Goal: Task Accomplishment & Management: Complete application form

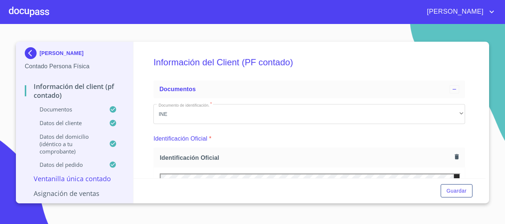
click at [36, 13] on div at bounding box center [29, 12] width 40 height 24
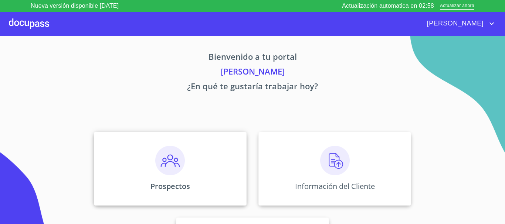
click at [180, 159] on img at bounding box center [170, 161] width 30 height 30
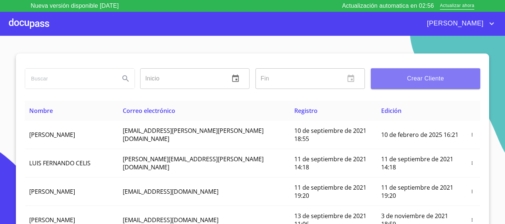
click at [430, 78] on span "Crear Cliente" at bounding box center [426, 79] width 98 height 10
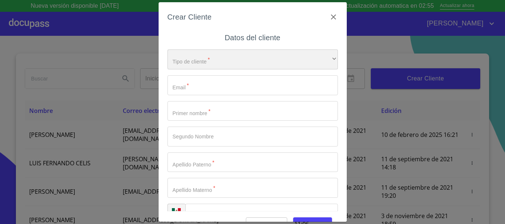
click at [189, 63] on div "​" at bounding box center [252, 60] width 170 height 20
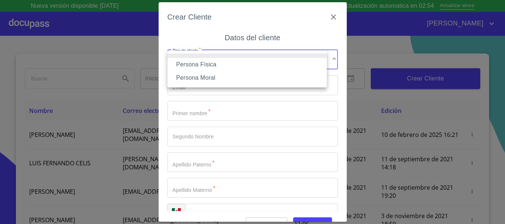
click at [186, 67] on li "Persona Física" at bounding box center [246, 64] width 159 height 13
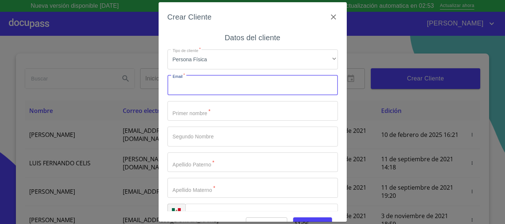
click at [187, 88] on input "Tipo de cliente   *" at bounding box center [252, 85] width 170 height 20
type input "[PERSON_NAME][EMAIL_ADDRESS][DOMAIN_NAME]"
click at [196, 115] on input "Tipo de cliente   *" at bounding box center [252, 111] width 170 height 20
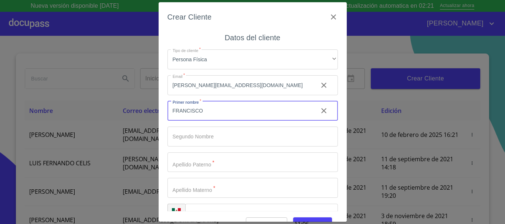
type input "FRANCISCO"
click at [182, 141] on input "Tipo de cliente   *" at bounding box center [252, 137] width 170 height 20
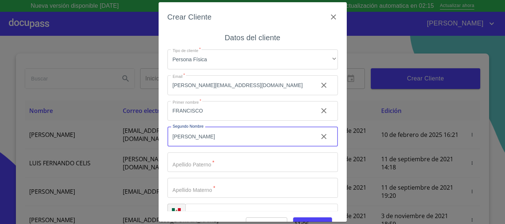
type input "[PERSON_NAME]"
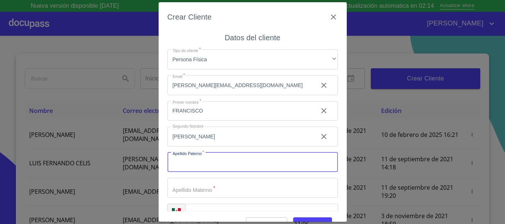
click at [191, 167] on input "Tipo de cliente   *" at bounding box center [252, 163] width 170 height 20
type input "[PERSON_NAME]"
drag, startPoint x: 192, startPoint y: 190, endPoint x: 198, endPoint y: 192, distance: 6.1
click at [192, 190] on input "Tipo de cliente   *" at bounding box center [252, 188] width 170 height 20
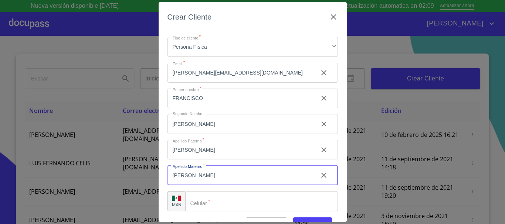
scroll to position [18, 0]
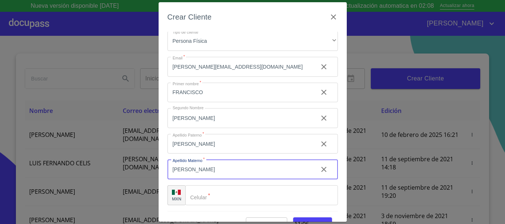
type input "[PERSON_NAME]"
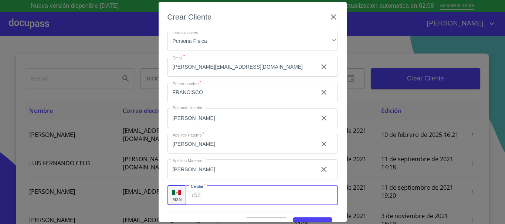
click at [204, 196] on input "Tipo de cliente   *" at bounding box center [271, 196] width 134 height 20
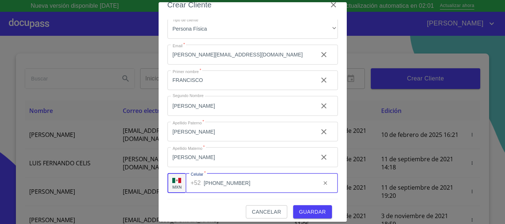
scroll to position [18, 0]
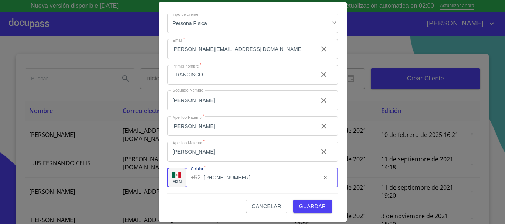
type input "[PHONE_NUMBER]"
click at [304, 208] on span "Guardar" at bounding box center [312, 206] width 27 height 9
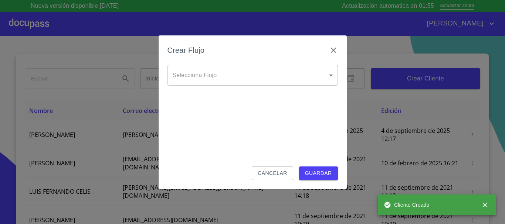
click at [211, 79] on body "Nueva versión disponible [DATE] Actualización automatica en 01:55 Actualizar ah…" at bounding box center [252, 112] width 505 height 224
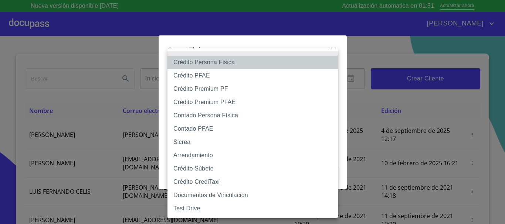
click at [215, 62] on li "Crédito Persona Física" at bounding box center [252, 62] width 170 height 13
type input "6009fb3c7d1714eb8809aa97"
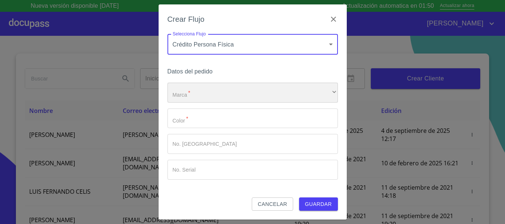
click at [226, 94] on div "​" at bounding box center [252, 93] width 170 height 20
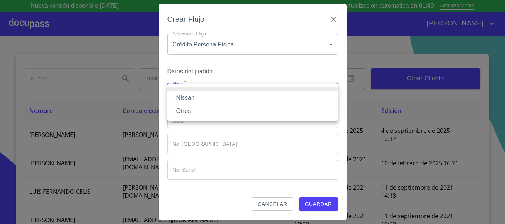
click at [219, 99] on li "Nissan" at bounding box center [252, 97] width 170 height 13
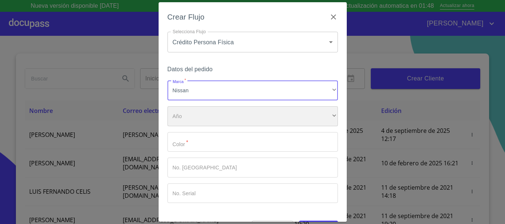
click at [214, 120] on div "​" at bounding box center [252, 116] width 170 height 20
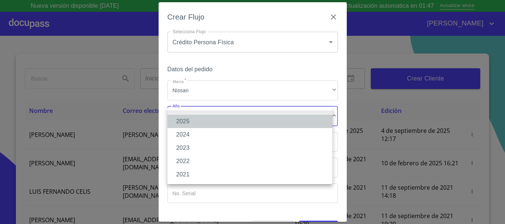
click at [210, 124] on li "2025" at bounding box center [249, 121] width 165 height 13
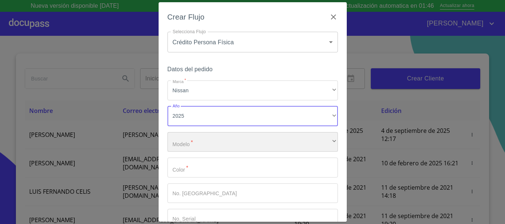
click at [206, 144] on div "​" at bounding box center [252, 142] width 170 height 20
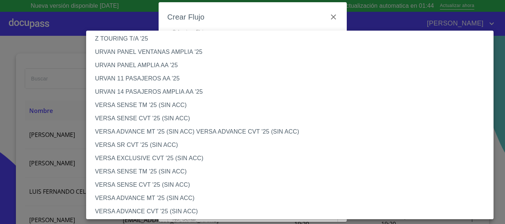
scroll to position [222, 0]
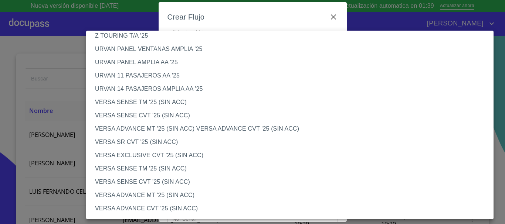
click at [163, 197] on li "VERSA ADVANCE MT '25 (SIN ACC)" at bounding box center [292, 195] width 413 height 13
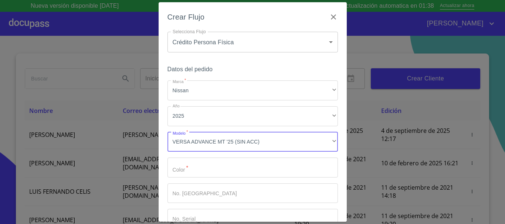
click at [186, 176] on input "Marca   *" at bounding box center [252, 168] width 170 height 20
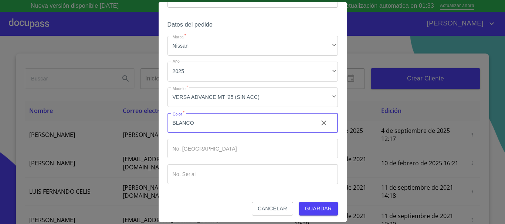
scroll to position [47, 0]
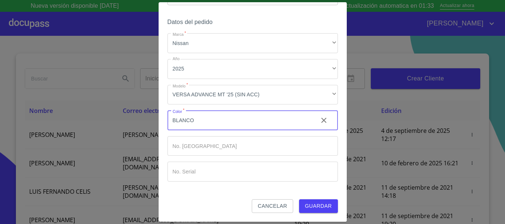
type input "BLANCO"
click at [317, 205] on span "Guardar" at bounding box center [318, 206] width 27 height 9
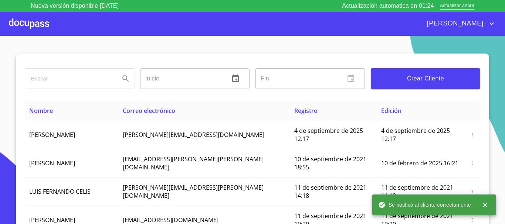
click at [26, 29] on div at bounding box center [29, 24] width 40 height 24
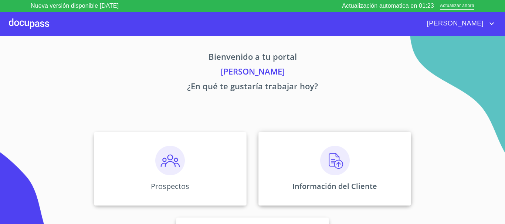
click at [328, 168] on img at bounding box center [335, 161] width 30 height 30
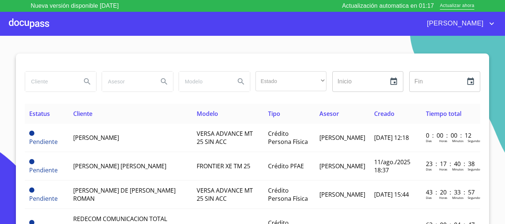
click at [71, 83] on input "search" at bounding box center [50, 82] width 50 height 20
click at [86, 83] on icon "Search" at bounding box center [87, 81] width 6 height 6
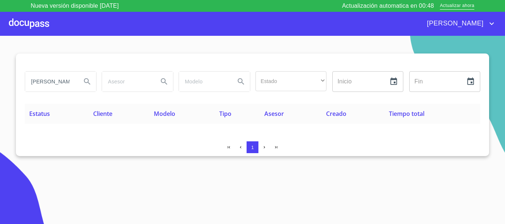
drag, startPoint x: 76, startPoint y: 80, endPoint x: 68, endPoint y: 87, distance: 10.2
click at [70, 85] on div "[PERSON_NAME]" at bounding box center [60, 82] width 71 height 20
type input "[PERSON_NAME]"
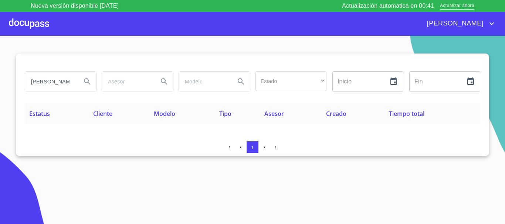
click at [88, 85] on icon "Search" at bounding box center [87, 81] width 9 height 9
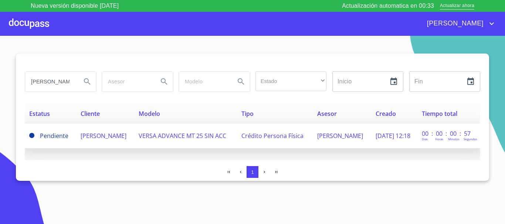
click at [113, 140] on span "[PERSON_NAME]" at bounding box center [104, 136] width 46 height 8
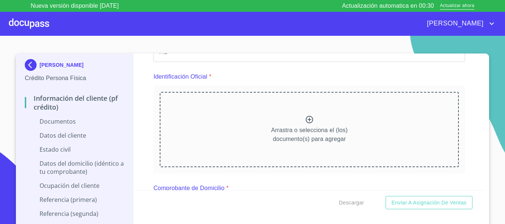
scroll to position [185, 0]
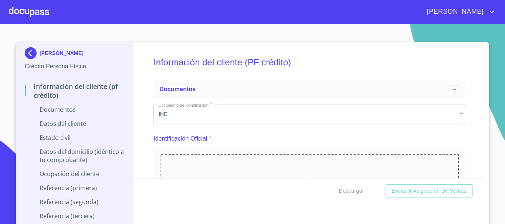
scroll to position [74, 0]
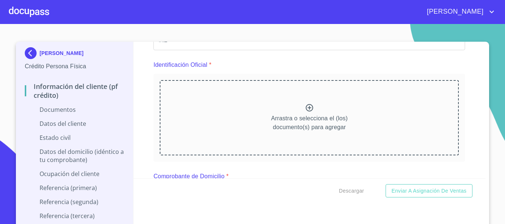
click at [306, 110] on icon at bounding box center [309, 107] width 7 height 7
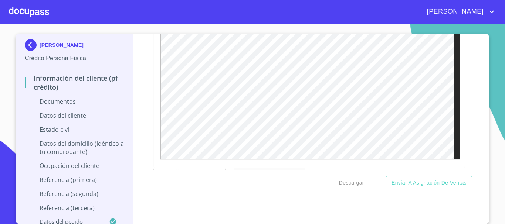
scroll to position [237, 0]
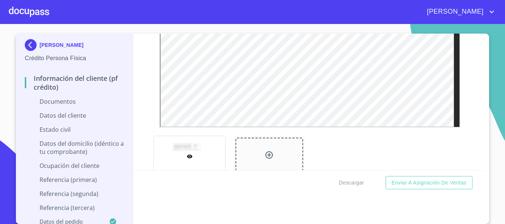
click at [266, 156] on icon at bounding box center [268, 155] width 7 height 7
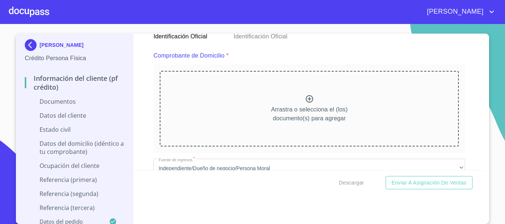
scroll to position [532, 0]
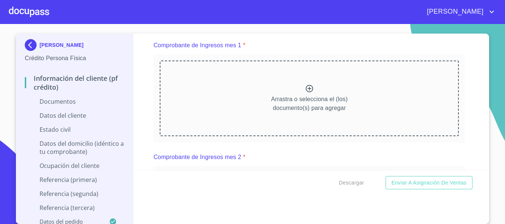
click at [305, 87] on icon at bounding box center [309, 88] width 9 height 9
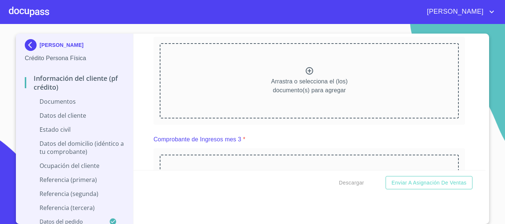
scroll to position [871, 0]
click at [305, 70] on icon at bounding box center [309, 68] width 9 height 9
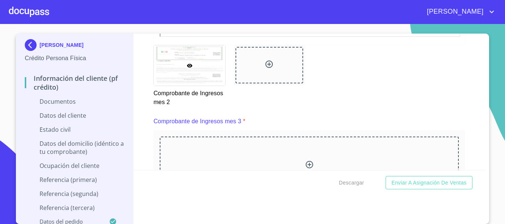
scroll to position [1123, 0]
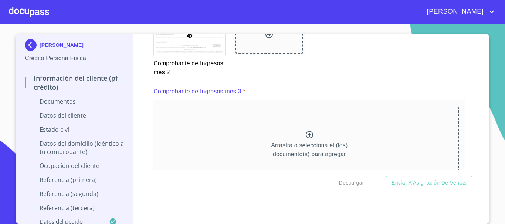
click at [306, 136] on icon at bounding box center [309, 135] width 9 height 9
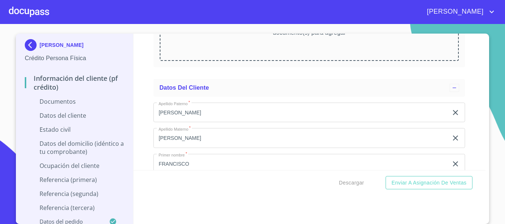
scroll to position [1601, 0]
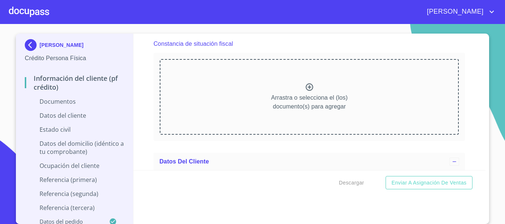
click at [306, 85] on icon at bounding box center [309, 87] width 7 height 7
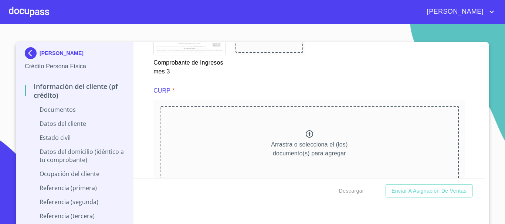
scroll to position [1453, 0]
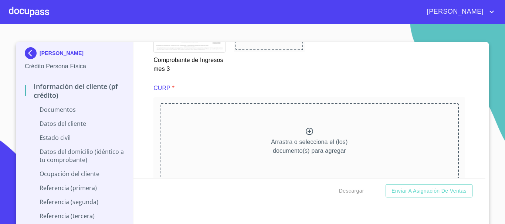
click at [305, 132] on icon at bounding box center [309, 131] width 9 height 9
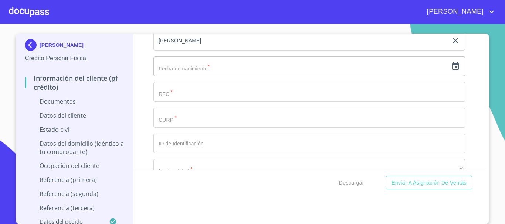
scroll to position [2230, 0]
click at [452, 69] on icon "button" at bounding box center [455, 65] width 7 height 7
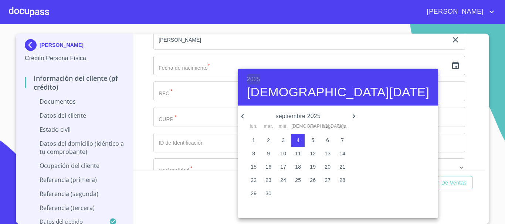
click at [248, 79] on h6 "2025" at bounding box center [253, 79] width 13 height 10
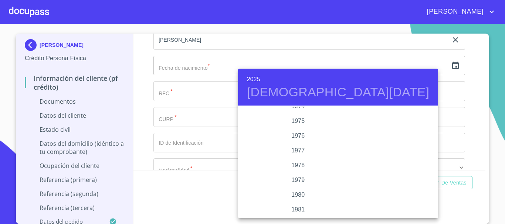
scroll to position [732, 0]
click at [299, 135] on div "1976" at bounding box center [298, 136] width 120 height 15
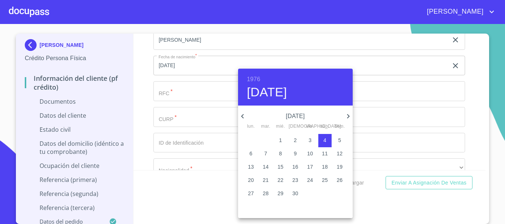
click at [346, 118] on icon "button" at bounding box center [348, 116] width 9 height 9
click at [345, 118] on icon "button" at bounding box center [348, 116] width 9 height 9
click at [251, 169] on p "13" at bounding box center [251, 166] width 6 height 7
type input "13 de dic. de 1976"
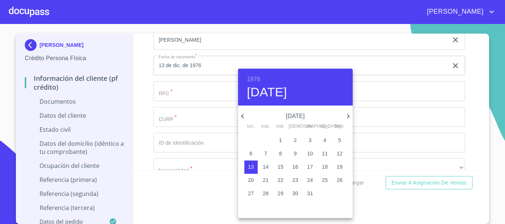
click at [189, 96] on div at bounding box center [252, 112] width 505 height 224
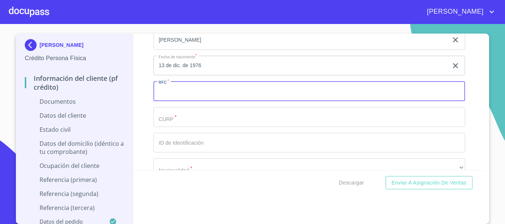
click at [189, 96] on input "Documento de identificación.   *" at bounding box center [309, 91] width 312 height 20
type input "HEDF761213BY3"
click at [190, 114] on input "Documento de identificación.   *" at bounding box center [309, 117] width 312 height 20
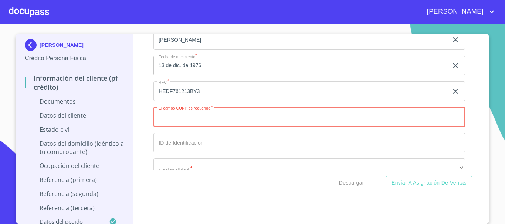
click at [175, 123] on input "Documento de identificación.   *" at bounding box center [309, 117] width 312 height 20
paste input "HEDF761213HJCRZR07"
type input "HEDF761213HJCRZR07"
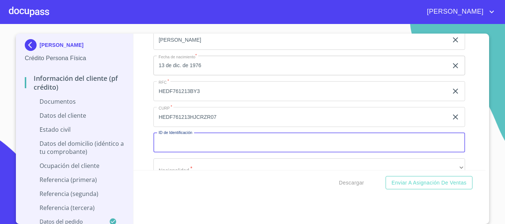
click at [196, 138] on input "Documento de identificación.   *" at bounding box center [309, 143] width 312 height 20
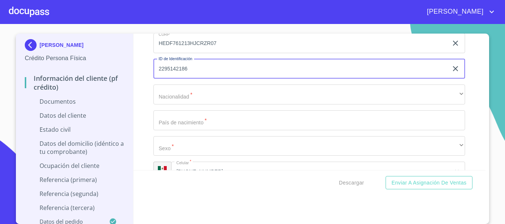
type input "2295142186"
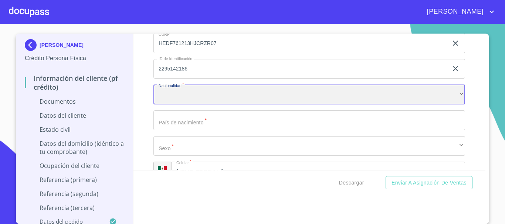
click at [194, 97] on div "​" at bounding box center [309, 95] width 312 height 20
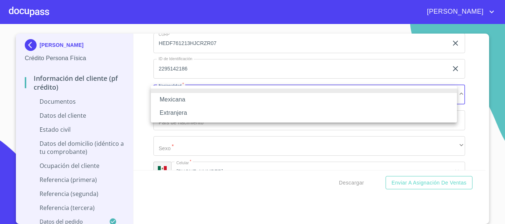
click at [192, 98] on li "Mexicana" at bounding box center [304, 99] width 306 height 13
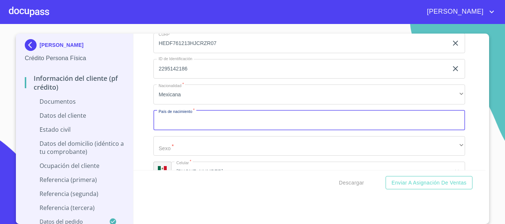
click at [191, 118] on input "Documento de identificación.   *" at bounding box center [309, 121] width 312 height 20
type input "[GEOGRAPHIC_DATA]"
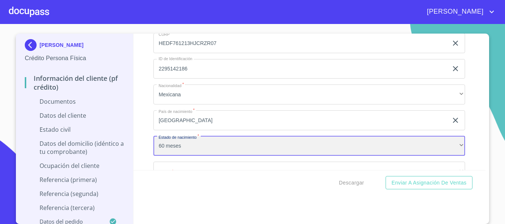
click at [164, 149] on div "60 meses" at bounding box center [309, 146] width 312 height 20
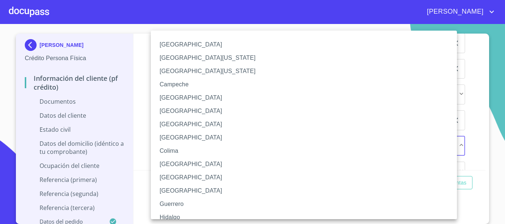
scroll to position [74, 0]
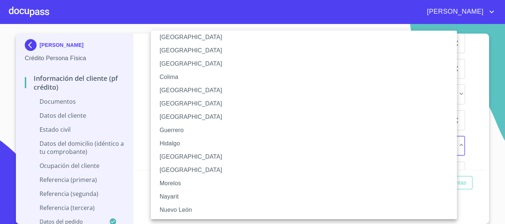
click at [180, 157] on li "[GEOGRAPHIC_DATA]" at bounding box center [307, 156] width 312 height 13
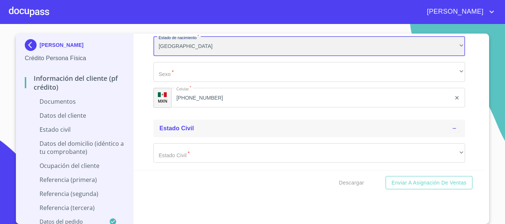
scroll to position [2415, 0]
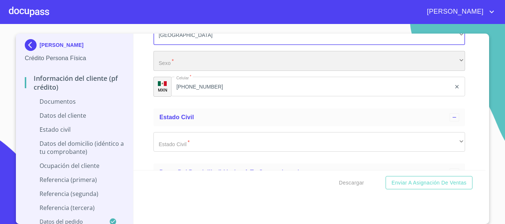
click at [186, 63] on div "​" at bounding box center [309, 61] width 312 height 20
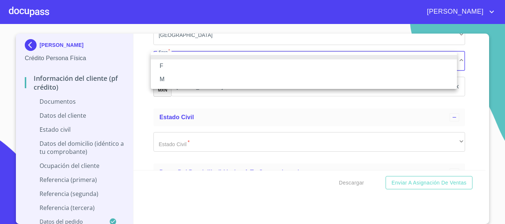
click at [179, 83] on li "M" at bounding box center [304, 79] width 306 height 13
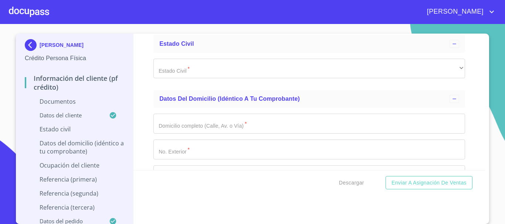
scroll to position [2489, 0]
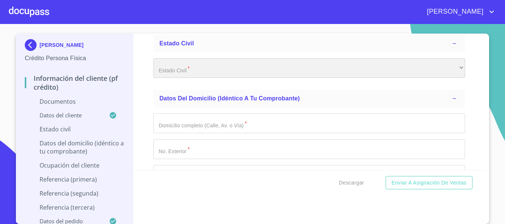
click at [185, 72] on div "​" at bounding box center [309, 68] width 312 height 20
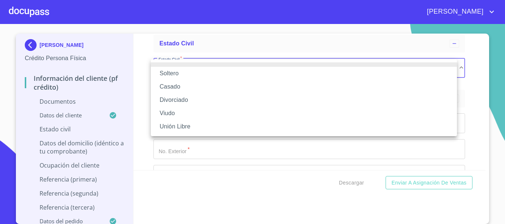
click at [179, 89] on li "Casado" at bounding box center [304, 86] width 306 height 13
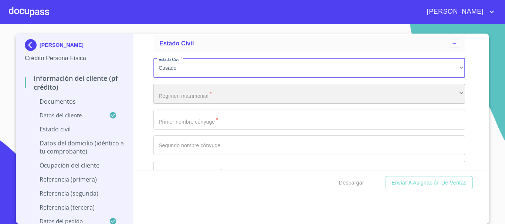
click at [188, 96] on div "​" at bounding box center [309, 94] width 312 height 20
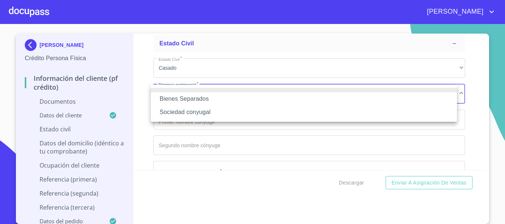
click at [190, 112] on li "Sociedad conyugal" at bounding box center [304, 112] width 306 height 13
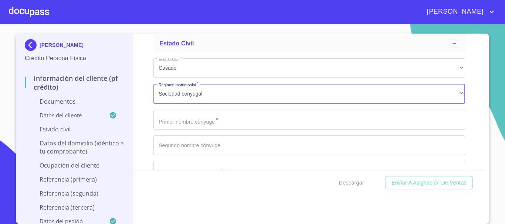
click at [188, 118] on input "Documento de identificación.   *" at bounding box center [309, 120] width 312 height 20
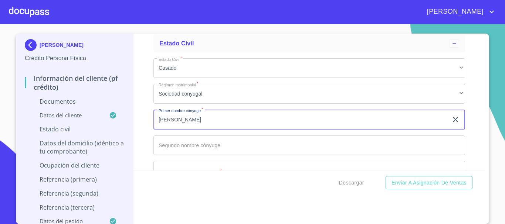
type input "VANESSA"
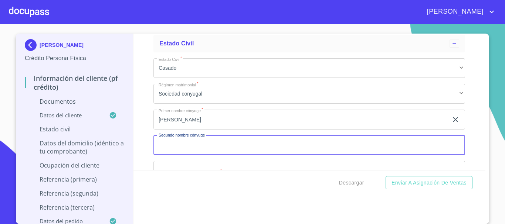
click at [199, 140] on input "Documento de identificación.   *" at bounding box center [309, 146] width 312 height 20
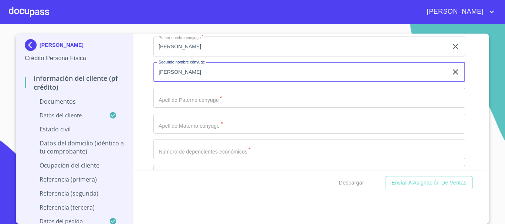
scroll to position [2563, 0]
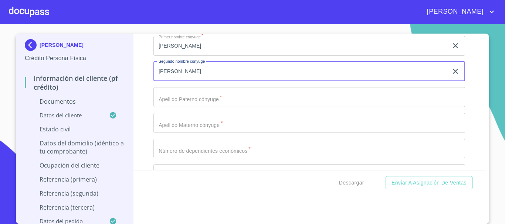
type input "ERENDIDA"
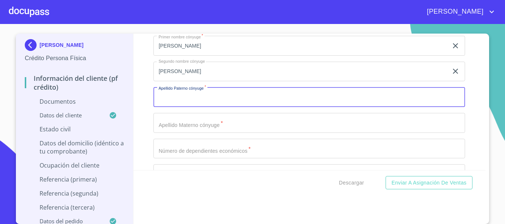
click at [176, 102] on input "Documento de identificación.   *" at bounding box center [309, 97] width 312 height 20
type input "HERNANDEZ"
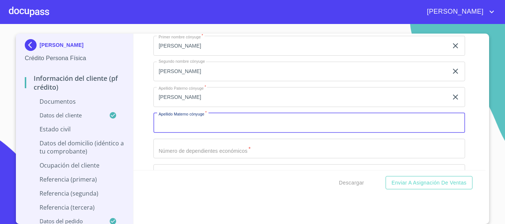
click at [173, 130] on input "Documento de identificación.   *" at bounding box center [309, 123] width 312 height 20
type input "GARCIA"
click at [205, 156] on input "Documento de identificación.   *" at bounding box center [309, 149] width 312 height 20
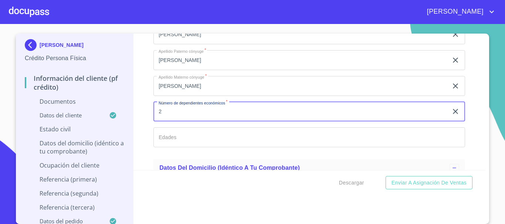
type input "2"
click at [193, 139] on input "Documento de identificación.   *" at bounding box center [309, 138] width 312 height 20
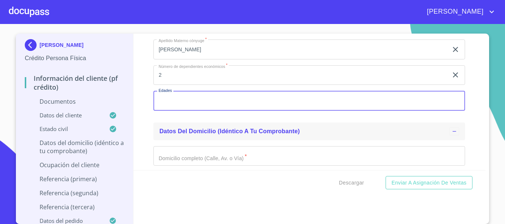
scroll to position [2637, 0]
type input "6"
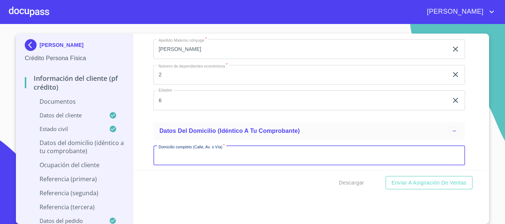
click at [202, 157] on input "Documento de identificación.   *" at bounding box center [309, 156] width 312 height 20
type input "M"
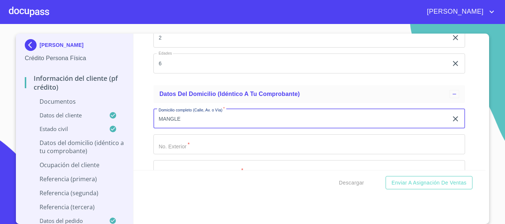
type input "MANGLE"
click at [201, 148] on input "Documento de identificación.   *" at bounding box center [309, 145] width 312 height 20
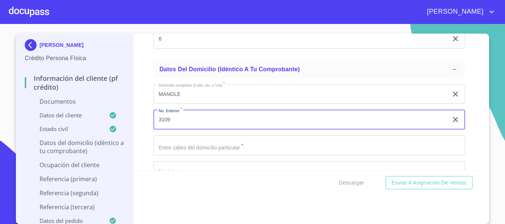
scroll to position [2711, 0]
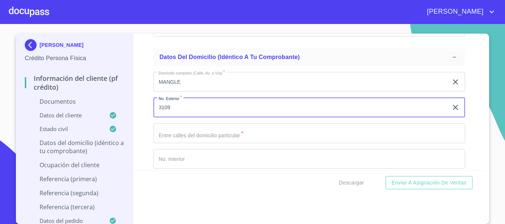
type input "3109"
click at [177, 138] on input "Documento de identificación.   *" at bounding box center [309, 133] width 312 height 20
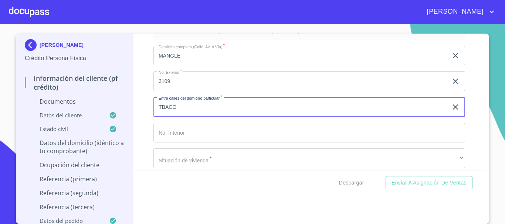
scroll to position [2748, 0]
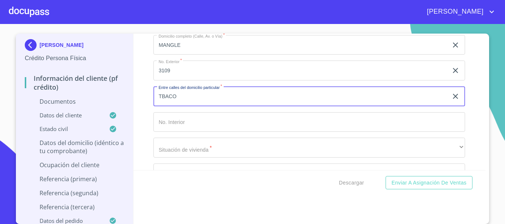
click at [158, 96] on input "TBACO" at bounding box center [300, 97] width 295 height 20
click at [189, 94] on input "TBACO" at bounding box center [300, 97] width 295 height 20
click at [160, 97] on input "TBACO" at bounding box center [300, 97] width 295 height 20
click at [189, 97] on input "TABACO" at bounding box center [300, 97] width 295 height 20
type input "TABACO Y BONETE"
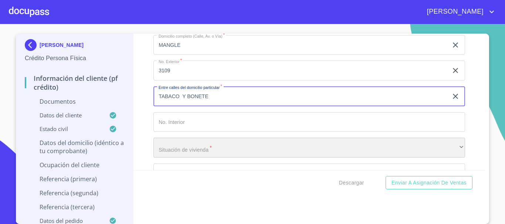
click at [192, 150] on div "​" at bounding box center [309, 148] width 312 height 20
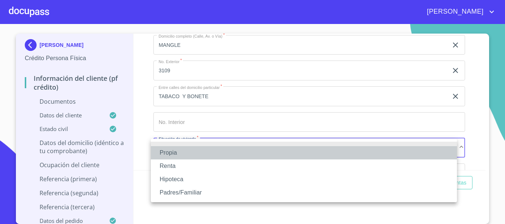
click at [191, 156] on li "Propia" at bounding box center [304, 152] width 306 height 13
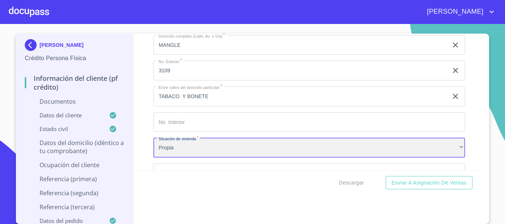
scroll to position [2785, 0]
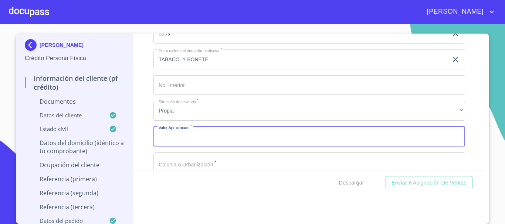
click at [194, 142] on input "Documento de identificación.   *" at bounding box center [309, 137] width 312 height 20
type input "$3,000,000"
click at [180, 165] on input "Documento de identificación.   *" at bounding box center [309, 163] width 312 height 20
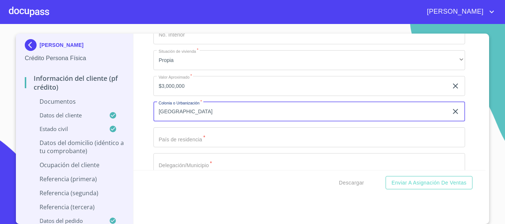
scroll to position [2933, 0]
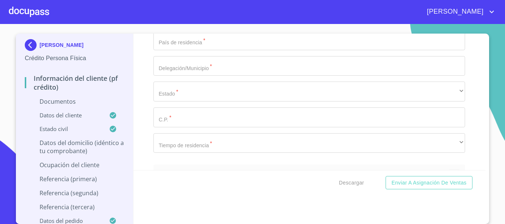
type input "NUEVA ESPAÑA"
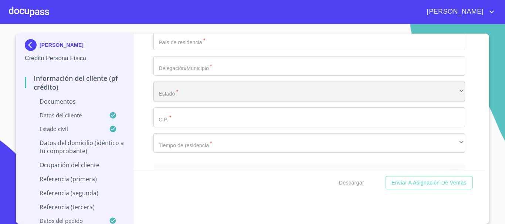
click at [197, 94] on div "​" at bounding box center [309, 92] width 312 height 20
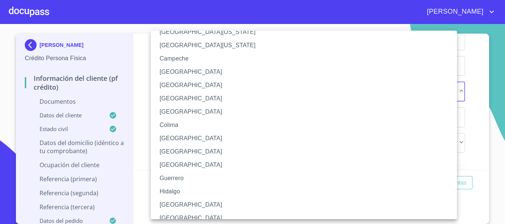
scroll to position [37, 0]
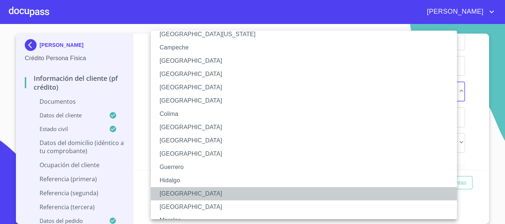
click at [187, 196] on li "[GEOGRAPHIC_DATA]" at bounding box center [307, 193] width 312 height 13
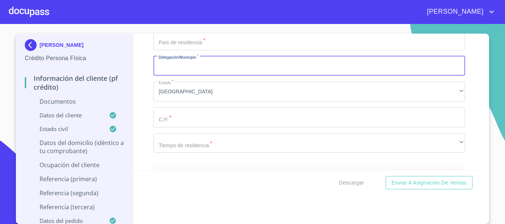
click at [186, 69] on input "Documento de identificación.   *" at bounding box center [309, 66] width 312 height 20
type input "[GEOGRAPHIC_DATA]"
click at [177, 117] on input "Documento de identificación.   *" at bounding box center [309, 118] width 312 height 20
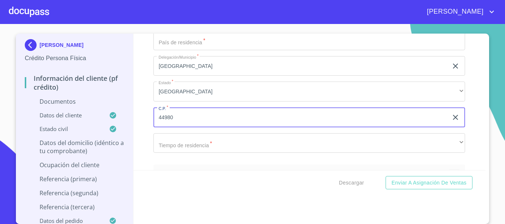
type input "44980"
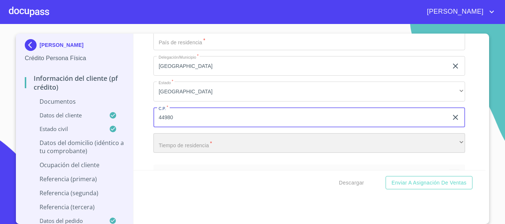
click at [185, 139] on div "​" at bounding box center [309, 143] width 312 height 20
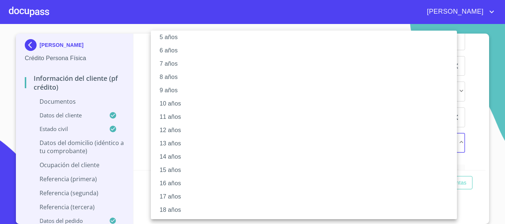
scroll to position [101, 0]
click at [178, 183] on li "18 años" at bounding box center [307, 183] width 312 height 13
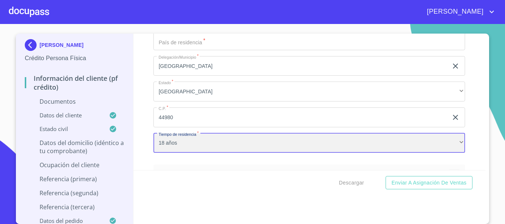
scroll to position [3006, 0]
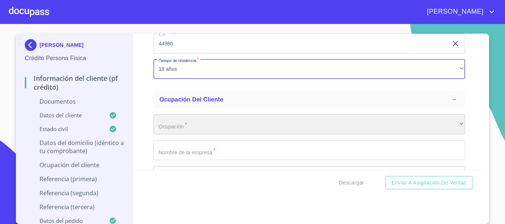
click at [214, 126] on div "​" at bounding box center [309, 125] width 312 height 20
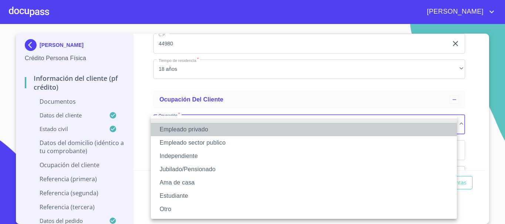
click at [209, 132] on li "Empleado privado" at bounding box center [304, 129] width 306 height 13
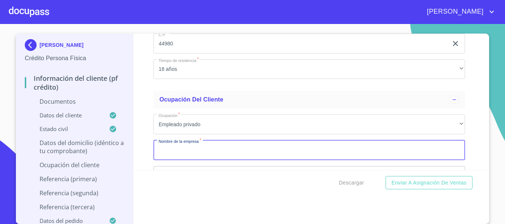
click at [206, 150] on input "Documento de identificación.   *" at bounding box center [309, 151] width 312 height 20
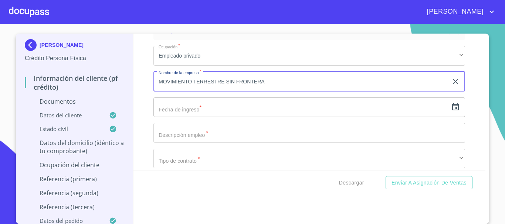
scroll to position [3080, 0]
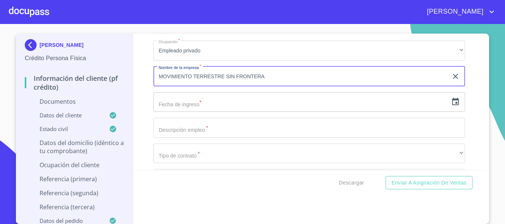
type input "MOVIMIENTO TERRESTRE SIN FRONTERA"
click at [200, 106] on input "text" at bounding box center [300, 102] width 295 height 20
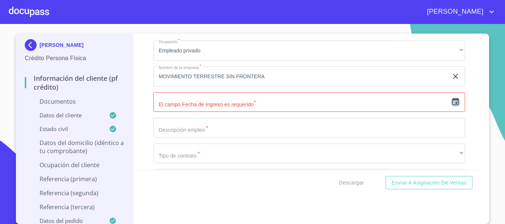
click at [451, 104] on icon "button" at bounding box center [455, 102] width 9 height 9
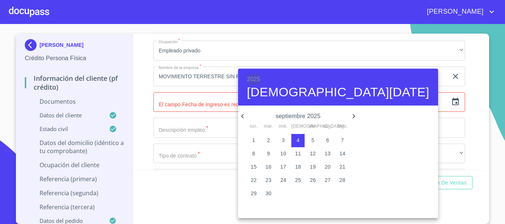
click at [255, 79] on h6 "2025" at bounding box center [253, 79] width 13 height 10
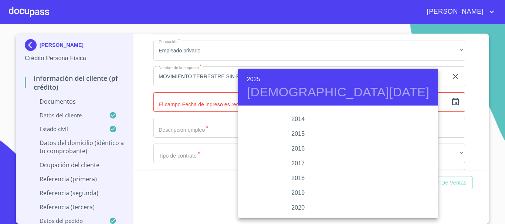
scroll to position [1324, 0]
click at [300, 195] on div "2020" at bounding box center [298, 195] width 120 height 15
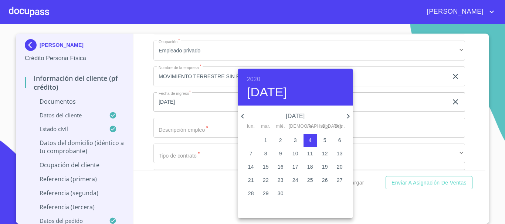
click at [244, 117] on icon "button" at bounding box center [242, 116] width 9 height 9
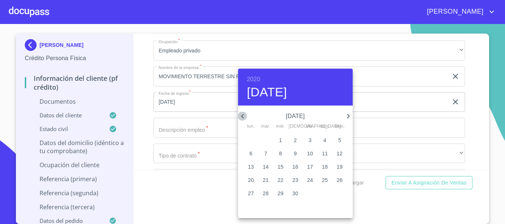
click at [244, 117] on icon "button" at bounding box center [242, 116] width 9 height 9
click at [350, 118] on icon "button" at bounding box center [348, 116] width 9 height 9
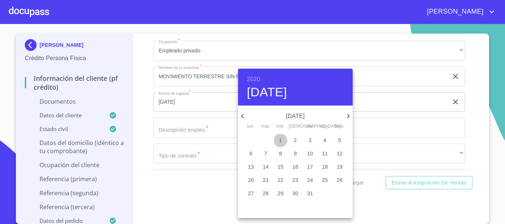
click at [281, 140] on p "1" at bounding box center [280, 140] width 3 height 7
type input "1 de ene. de 2020"
click at [375, 132] on div at bounding box center [252, 112] width 505 height 224
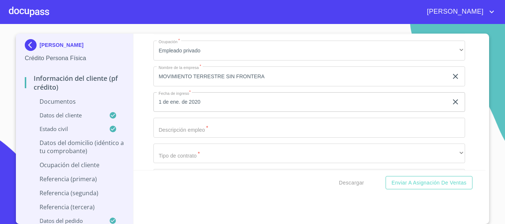
click at [204, 130] on input "Documento de identificación.   *" at bounding box center [309, 128] width 312 height 20
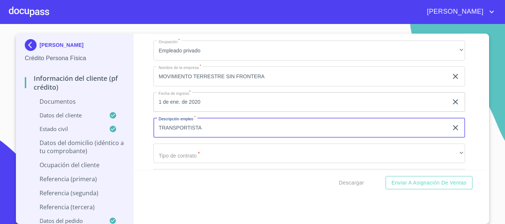
type input "TRANSPORTISTA"
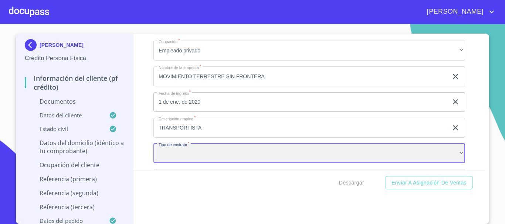
click at [197, 155] on div "​" at bounding box center [309, 154] width 312 height 20
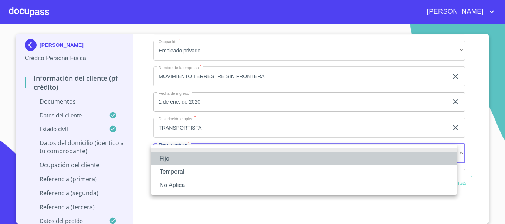
click at [194, 160] on li "Fijo" at bounding box center [304, 158] width 306 height 13
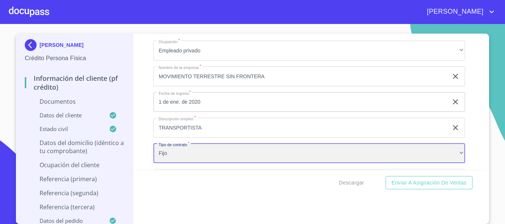
scroll to position [3154, 0]
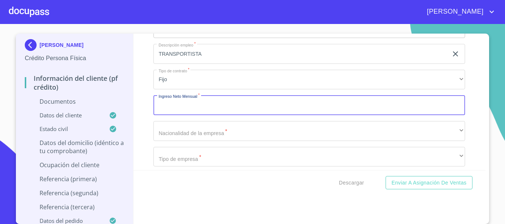
click at [192, 106] on input "Documento de identificación.   *" at bounding box center [309, 105] width 312 height 20
type input "40000"
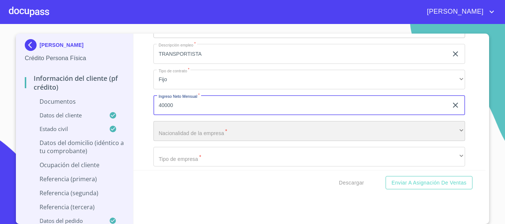
click at [212, 138] on div "​" at bounding box center [309, 131] width 312 height 20
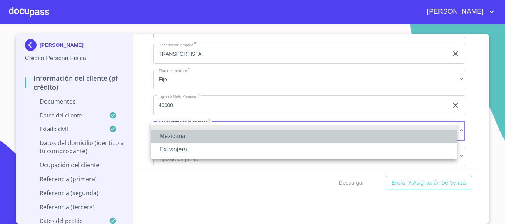
click at [212, 138] on li "Mexicana" at bounding box center [304, 136] width 306 height 13
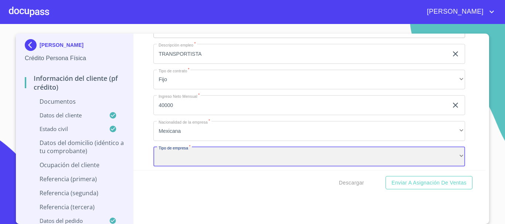
click at [204, 155] on div "​" at bounding box center [309, 157] width 312 height 20
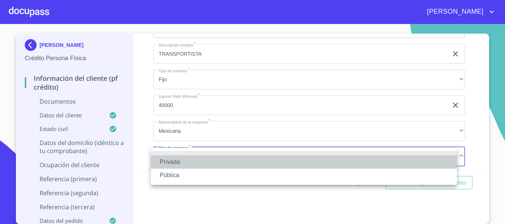
click at [201, 163] on li "Privada" at bounding box center [304, 162] width 306 height 13
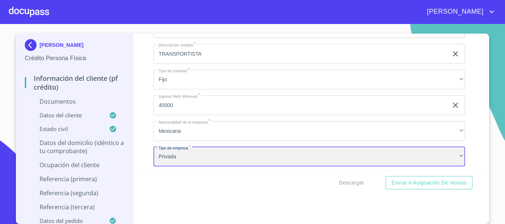
scroll to position [3228, 0]
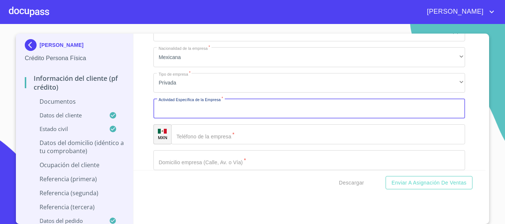
click at [193, 108] on input "Documento de identificación.   *" at bounding box center [309, 109] width 312 height 20
type input "F"
type input "TRANSPORTE PRIVADO FEDERAL"
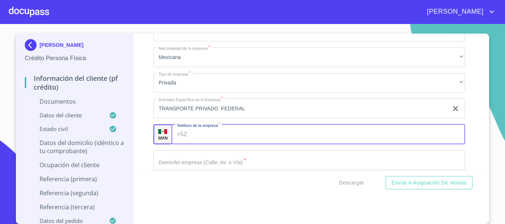
click at [227, 134] on input "Documento de identificación.   *" at bounding box center [327, 135] width 275 height 20
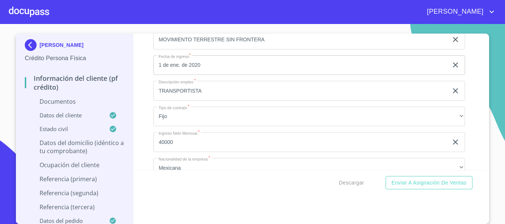
scroll to position [3043, 0]
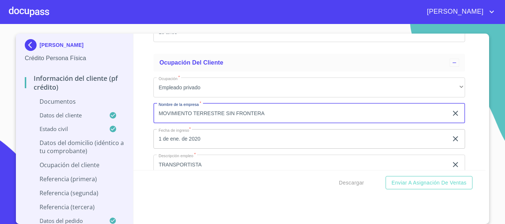
drag, startPoint x: 160, startPoint y: 114, endPoint x: 270, endPoint y: 108, distance: 109.3
click at [270, 108] on input "MOVIMIENTO TERRESTRE SIN FRONTERA" at bounding box center [300, 114] width 295 height 20
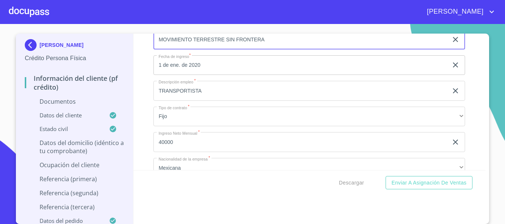
scroll to position [3228, 0]
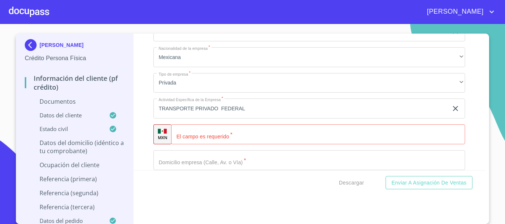
click at [227, 138] on input "Documento de identificación.   *" at bounding box center [318, 135] width 294 height 20
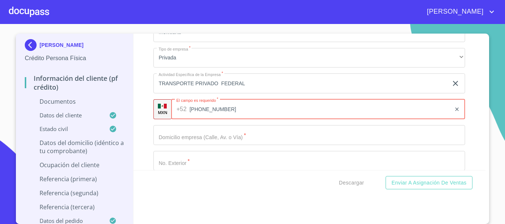
scroll to position [3265, 0]
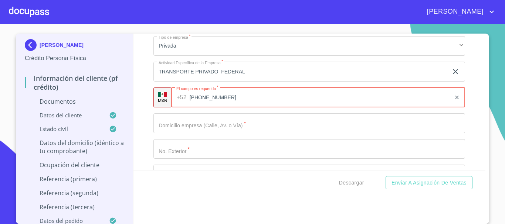
type input "(33)25984880"
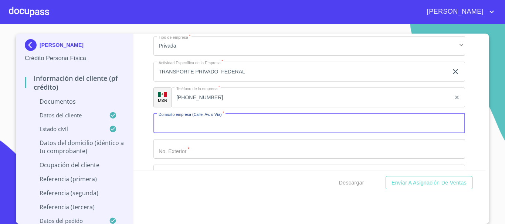
click at [234, 122] on input "Documento de identificación.   *" at bounding box center [309, 124] width 312 height 20
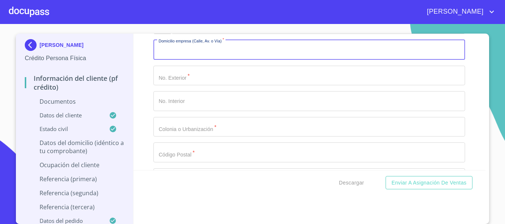
scroll to position [3339, 0]
type input "XXXX"
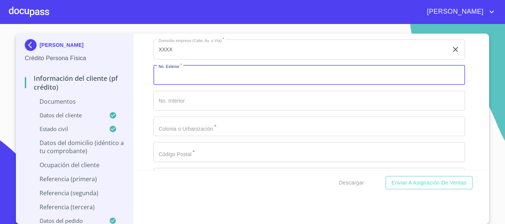
click at [185, 76] on input "Documento de identificación.   *" at bounding box center [309, 75] width 312 height 20
type input "XXXX"
click at [182, 99] on input "Documento de identificación.   *" at bounding box center [309, 101] width 312 height 20
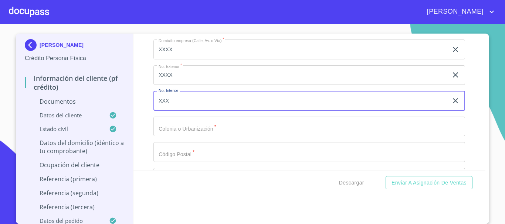
type input "XXX"
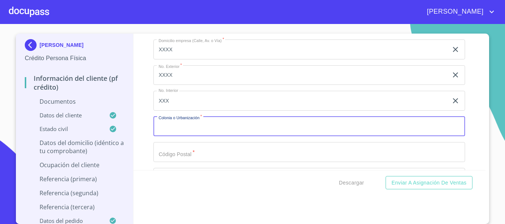
click at [179, 132] on input "Documento de identificación.   *" at bounding box center [309, 127] width 312 height 20
type input "XXXX"
click at [181, 153] on input "Documento de identificación.   *" at bounding box center [309, 152] width 312 height 20
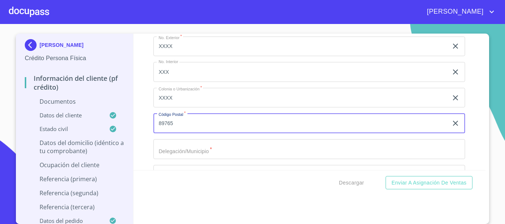
scroll to position [3413, 0]
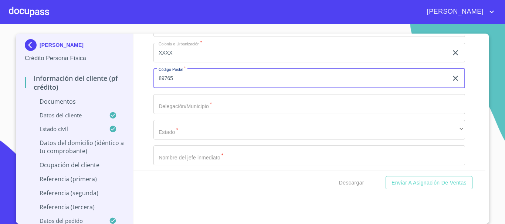
type input "89765"
click at [193, 112] on input "Documento de identificación.   *" at bounding box center [309, 104] width 312 height 20
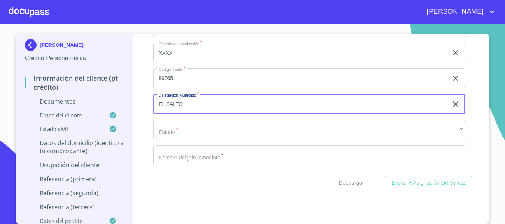
type input "EL SALTO"
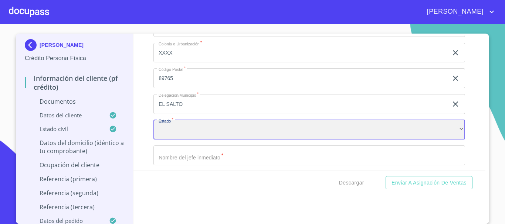
click at [197, 132] on div "​" at bounding box center [309, 130] width 312 height 20
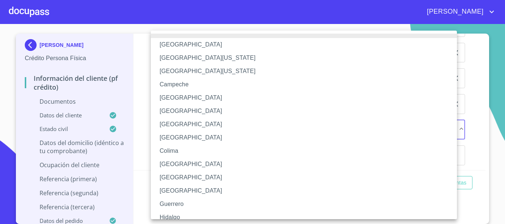
scroll to position [74, 0]
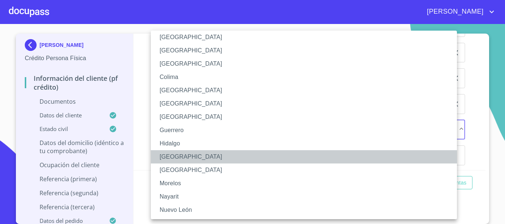
click at [181, 157] on li "[GEOGRAPHIC_DATA]" at bounding box center [307, 156] width 312 height 13
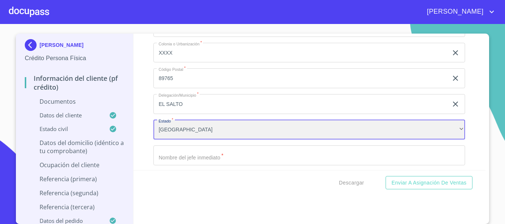
scroll to position [3450, 0]
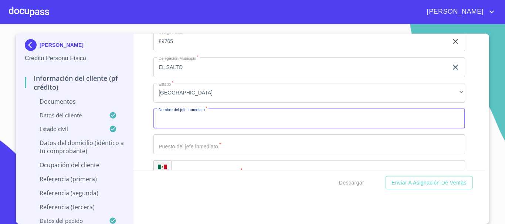
click at [201, 128] on input "Documento de identificación.   *" at bounding box center [309, 119] width 312 height 20
type input "MAXIMO XXXX"
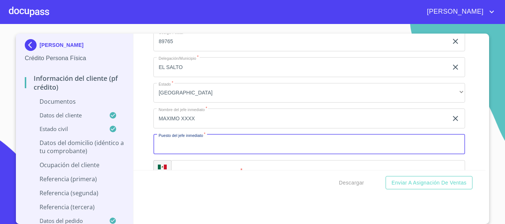
click at [205, 147] on input "Documento de identificación.   *" at bounding box center [309, 145] width 312 height 20
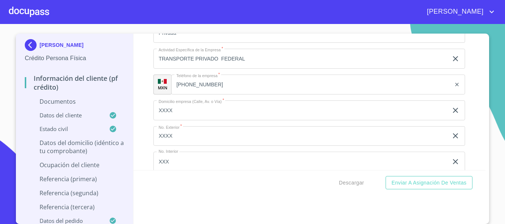
scroll to position [3265, 0]
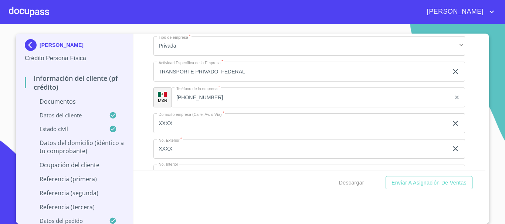
type input "ENCARGADO"
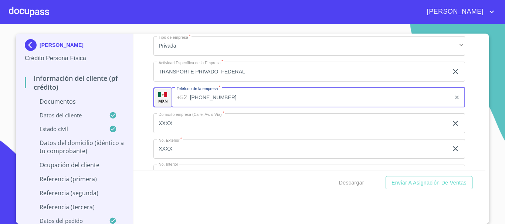
drag, startPoint x: 176, startPoint y: 98, endPoint x: 222, endPoint y: 96, distance: 45.9
click at [222, 96] on input "(33)25984880" at bounding box center [320, 98] width 261 height 20
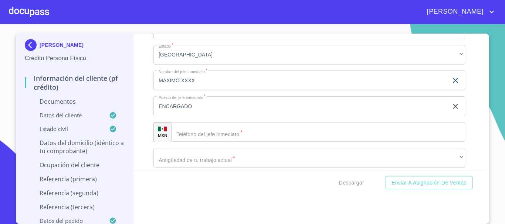
scroll to position [3524, 0]
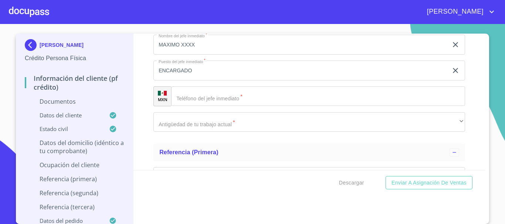
click at [206, 99] on input "Documento de identificación.   *" at bounding box center [318, 97] width 294 height 20
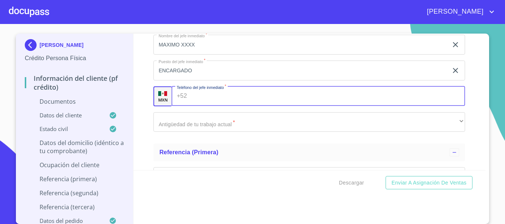
paste input "(33)25984880"
type input "(33)25984880"
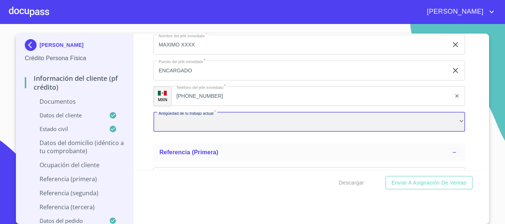
click at [211, 123] on div "​" at bounding box center [309, 122] width 312 height 20
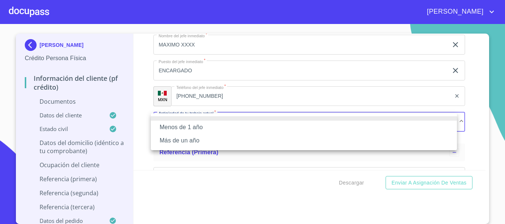
click at [201, 144] on li "Más de un año" at bounding box center [304, 140] width 306 height 13
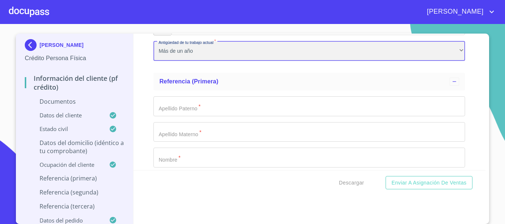
scroll to position [3598, 0]
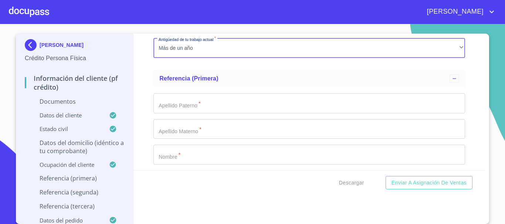
click at [193, 104] on input "Documento de identificación.   *" at bounding box center [309, 104] width 312 height 20
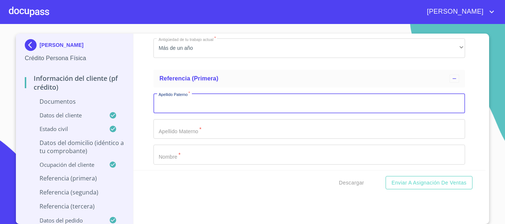
scroll to position [3635, 0]
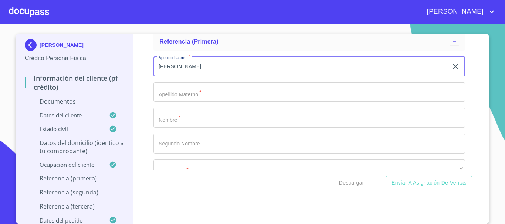
type input "BRIAN"
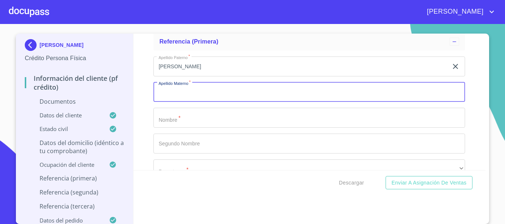
click at [192, 97] on input "Documento de identificación.   *" at bounding box center [309, 92] width 312 height 20
type input "EDUARDO"
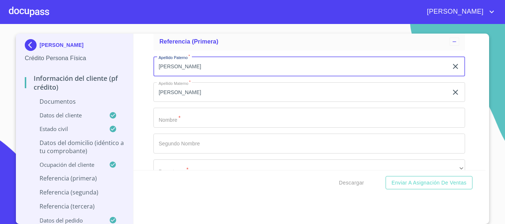
click at [197, 71] on input "BRIAN" at bounding box center [300, 67] width 295 height 20
type input "B"
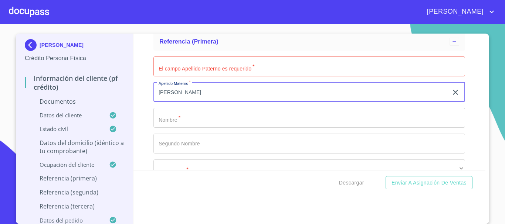
click at [191, 89] on input "EDUARDO" at bounding box center [300, 92] width 295 height 20
type input "E"
click at [194, 71] on input "Documento de identificación.   *" at bounding box center [309, 67] width 312 height 20
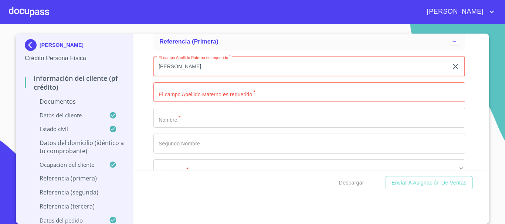
type input "GARCIA"
click at [204, 92] on input "Documento de identificación.   *" at bounding box center [309, 92] width 312 height 20
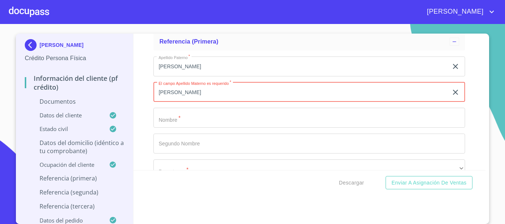
type input "HEARNANDEZ"
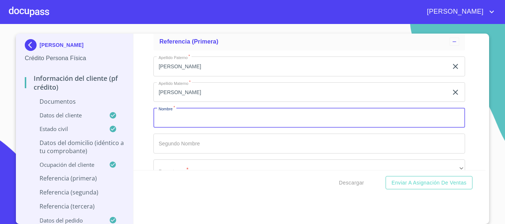
click at [156, 122] on input "Documento de identificación.   *" at bounding box center [309, 118] width 312 height 20
type input "BRIAN"
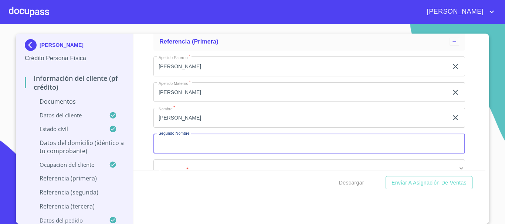
click at [173, 153] on input "Documento de identificación.   *" at bounding box center [309, 144] width 312 height 20
click at [171, 152] on input "Documento de identificación.   *" at bounding box center [309, 144] width 312 height 20
type input "EDUA"
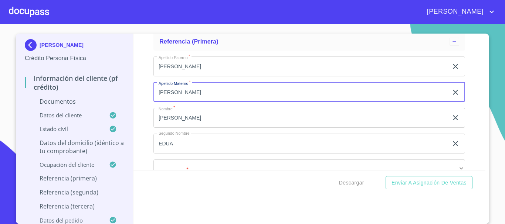
click at [166, 95] on input "HEARNANDEZ" at bounding box center [300, 92] width 295 height 20
type input "HERNANDEZ"
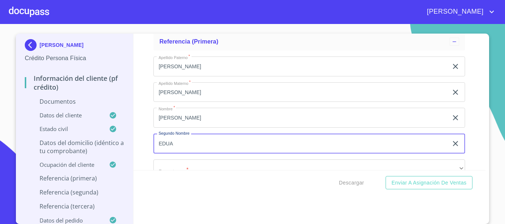
click at [178, 145] on input "EDUA" at bounding box center [300, 144] width 295 height 20
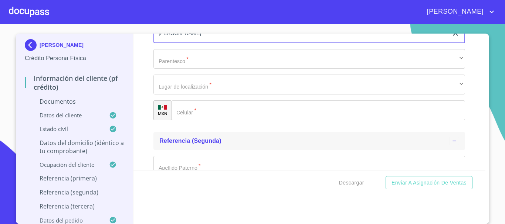
scroll to position [3746, 0]
type input "EDUARDO"
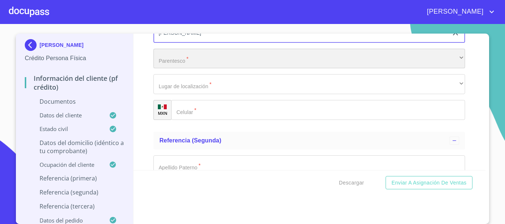
click at [177, 65] on div "​" at bounding box center [309, 59] width 312 height 20
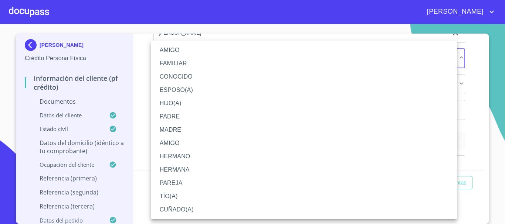
click at [178, 106] on li "HIJO(A)" at bounding box center [304, 103] width 306 height 13
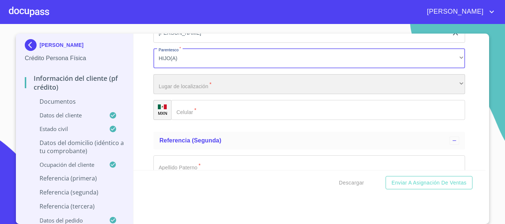
click at [186, 88] on div "​" at bounding box center [309, 84] width 312 height 20
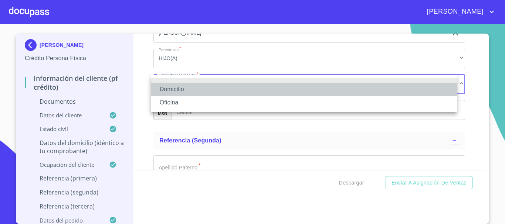
click at [181, 86] on li "Domicilio" at bounding box center [304, 89] width 306 height 13
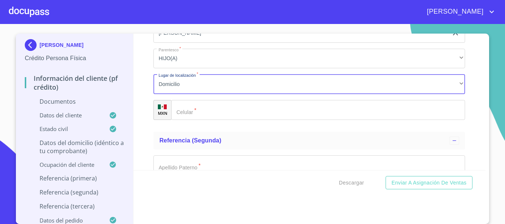
click at [187, 111] on input "Documento de identificación.   *" at bounding box center [318, 110] width 294 height 20
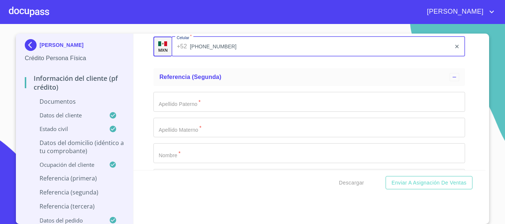
scroll to position [3820, 0]
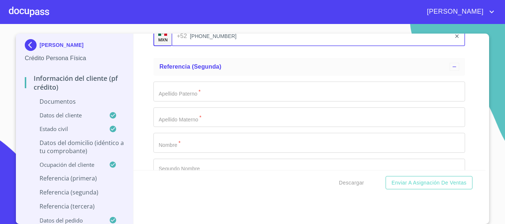
type input "(33)21834489"
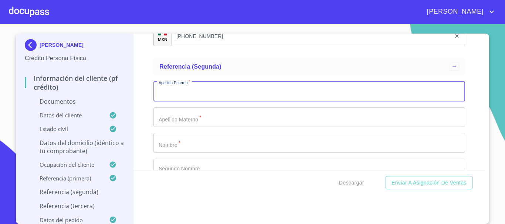
click at [185, 89] on input "Documento de identificación.   *" at bounding box center [309, 92] width 312 height 20
type input "GARCIA"
click at [192, 115] on input "Documento de identificación.   *" at bounding box center [309, 118] width 312 height 20
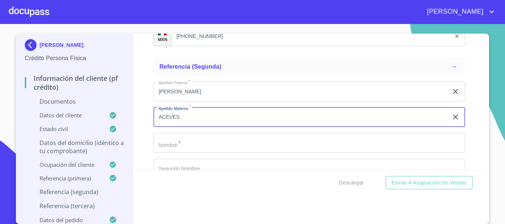
type input "ACEVES"
click at [176, 141] on input "Documento de identificación.   *" at bounding box center [309, 143] width 312 height 20
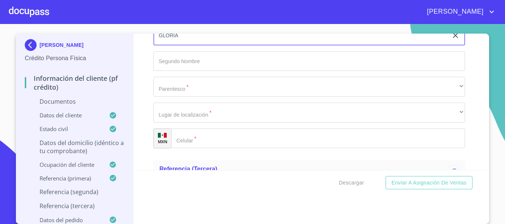
scroll to position [3931, 0]
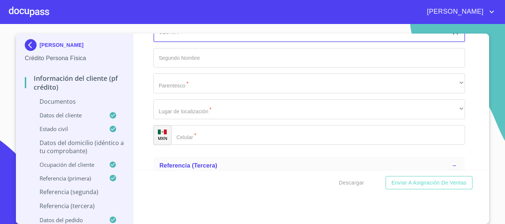
type input "GLORIA"
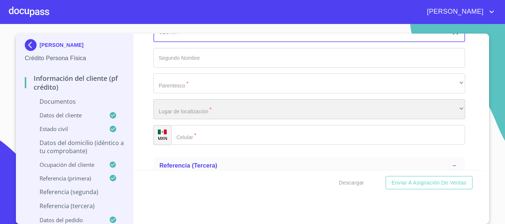
click at [194, 116] on div "​" at bounding box center [309, 109] width 312 height 20
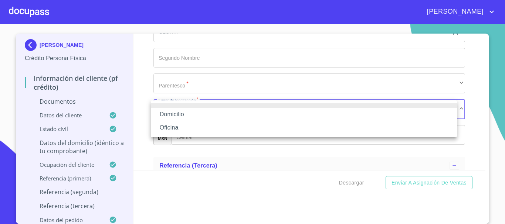
click at [184, 113] on li "Domicilio" at bounding box center [304, 114] width 306 height 13
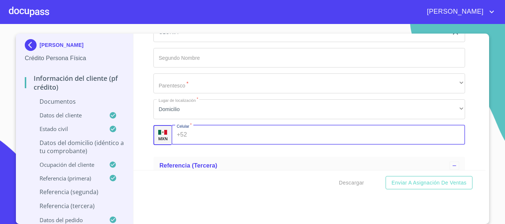
click at [193, 137] on input "Documento de identificación.   *" at bounding box center [327, 135] width 275 height 20
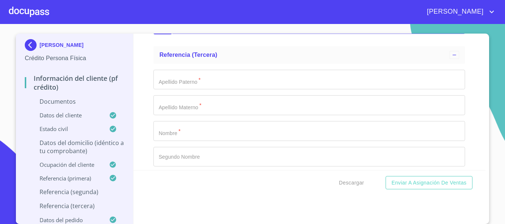
type input "(33)32160166"
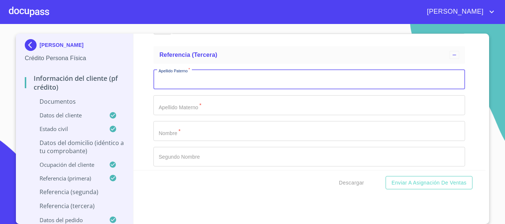
click at [203, 82] on input "Documento de identificación.   *" at bounding box center [309, 80] width 312 height 20
type input "GARCIA"
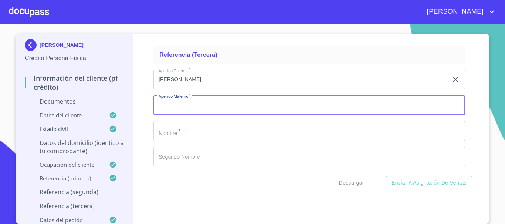
click at [191, 109] on input "Documento de identificación.   *" at bounding box center [309, 105] width 312 height 20
type input "ACEVES"
click at [175, 128] on input "Documento de identificación.   *" at bounding box center [309, 131] width 312 height 20
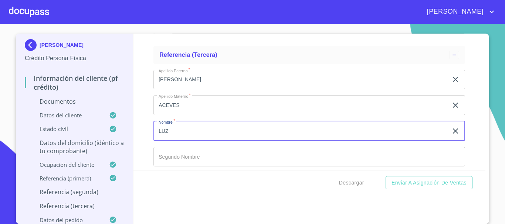
type input "LUZ"
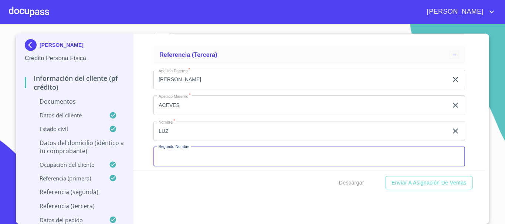
click at [188, 162] on input "Documento de identificación.   *" at bounding box center [309, 157] width 312 height 20
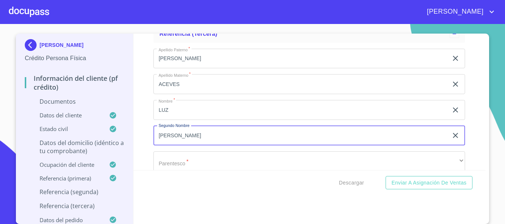
scroll to position [4079, 0]
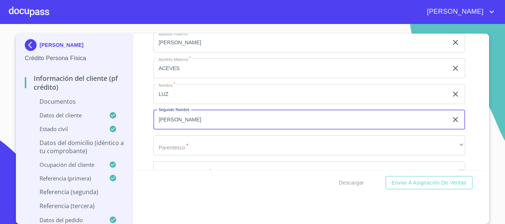
type input "MARIA"
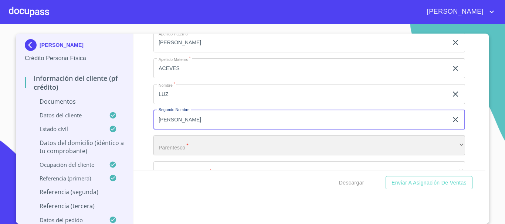
click at [173, 148] on div "​" at bounding box center [309, 146] width 312 height 20
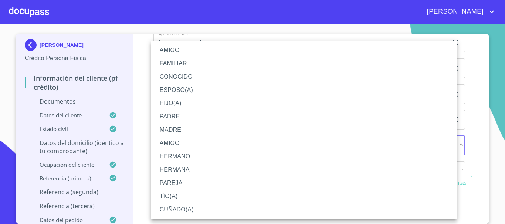
click at [186, 64] on li "FAMILIAR" at bounding box center [304, 63] width 306 height 13
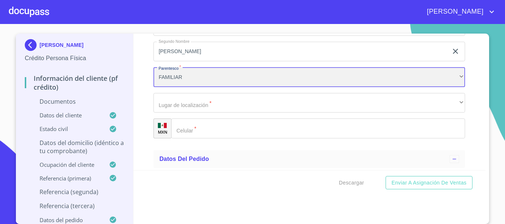
scroll to position [4153, 0]
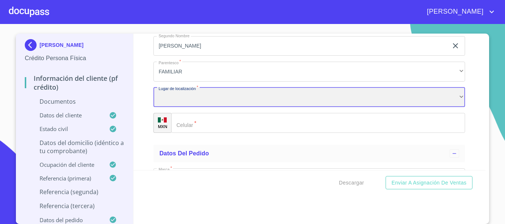
click at [194, 101] on div "​" at bounding box center [309, 98] width 312 height 20
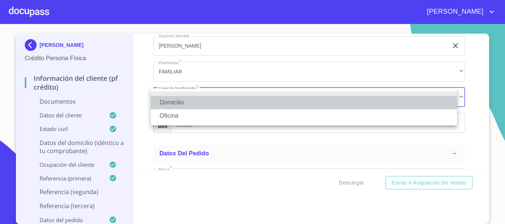
click at [193, 101] on li "Domicilio" at bounding box center [304, 102] width 306 height 13
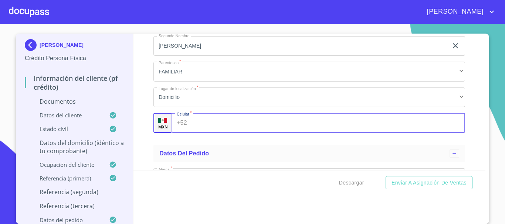
click at [195, 124] on input "Documento de identificación.   *" at bounding box center [327, 123] width 275 height 20
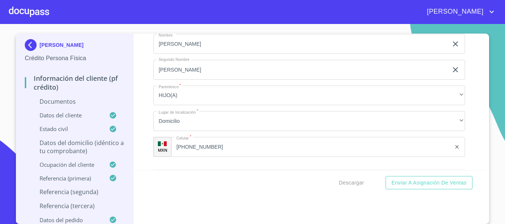
type input "(33)13889267"
click at [42, 103] on p "Documentos" at bounding box center [74, 102] width 99 height 8
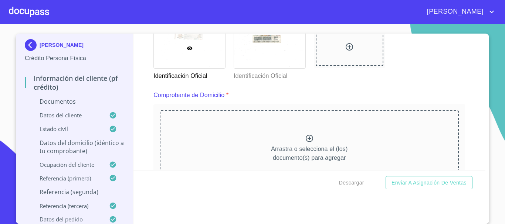
scroll to position [345, 0]
click at [305, 141] on icon at bounding box center [309, 139] width 9 height 9
click at [306, 142] on icon at bounding box center [309, 138] width 7 height 7
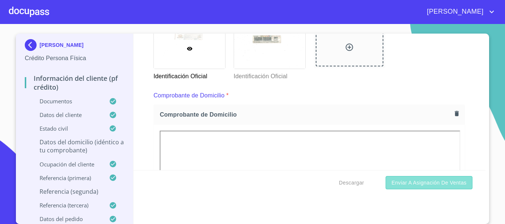
click at [435, 182] on span "Enviar a Asignación de Ventas" at bounding box center [429, 183] width 75 height 9
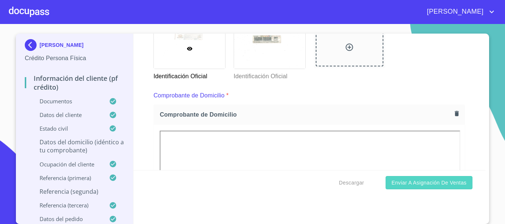
scroll to position [3019, 0]
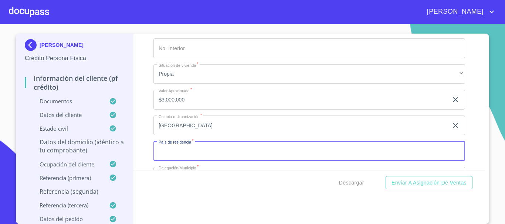
click at [191, 159] on input "Documento de identificación.   *" at bounding box center [309, 151] width 312 height 20
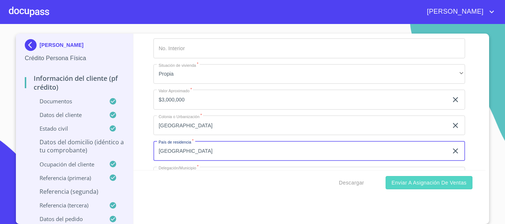
type input "[GEOGRAPHIC_DATA]"
click at [429, 182] on span "Enviar a Asignación de Ventas" at bounding box center [429, 183] width 75 height 9
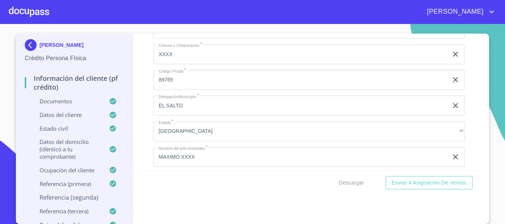
scroll to position [3611, 0]
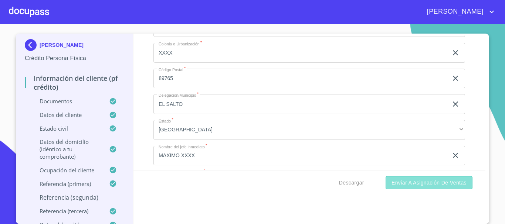
click at [412, 182] on span "Enviar a Asignación de Ventas" at bounding box center [429, 183] width 75 height 9
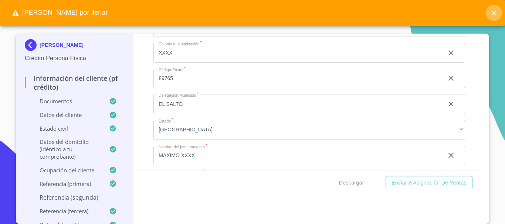
click at [493, 11] on icon "close" at bounding box center [493, 12] width 7 height 7
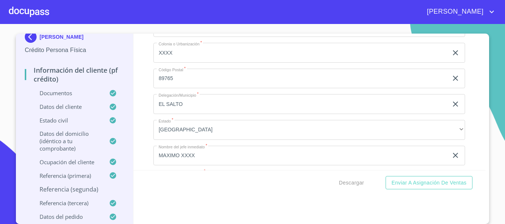
scroll to position [10, 0]
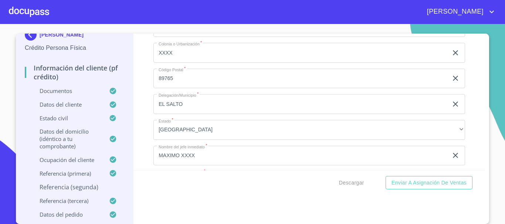
click at [58, 92] on p "Documentos" at bounding box center [67, 90] width 84 height 7
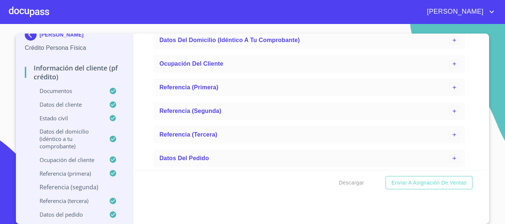
scroll to position [2382, 0]
click at [55, 104] on p "Datos del cliente" at bounding box center [67, 104] width 84 height 7
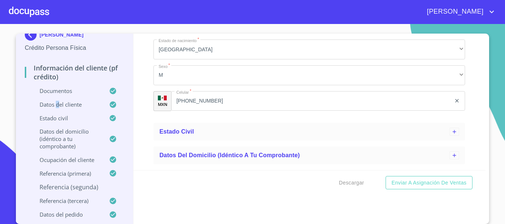
scroll to position [342, 0]
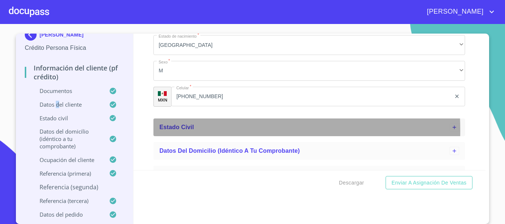
click at [184, 131] on div "Estado Civil" at bounding box center [304, 127] width 290 height 9
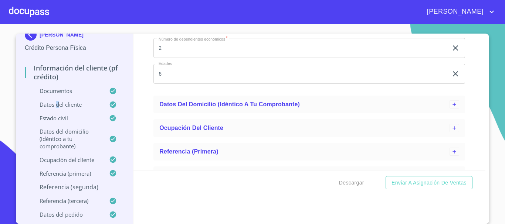
scroll to position [601, 0]
click at [209, 105] on span "Datos del domicilio (idéntico a tu comprobante)" at bounding box center [229, 104] width 141 height 6
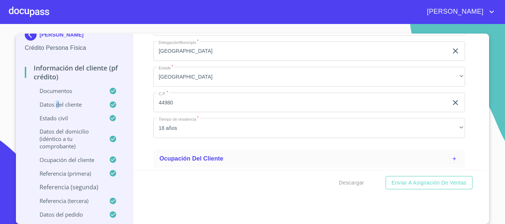
scroll to position [897, 0]
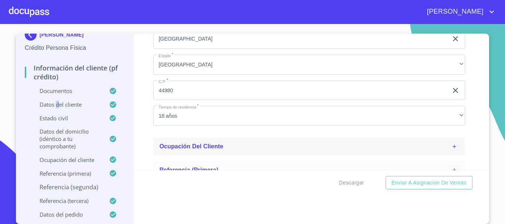
click at [205, 147] on span "Ocupación del Cliente" at bounding box center [191, 146] width 64 height 6
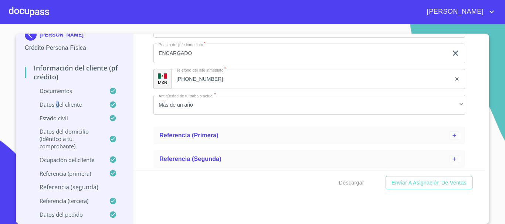
scroll to position [1488, 0]
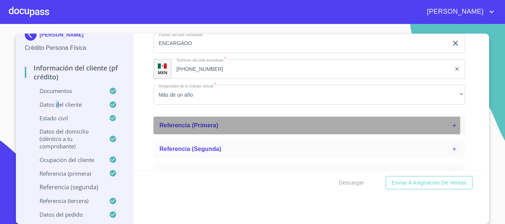
click at [206, 126] on span "Referencia (primera)" at bounding box center [188, 125] width 59 height 6
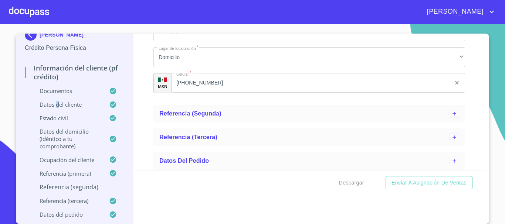
scroll to position [1713, 0]
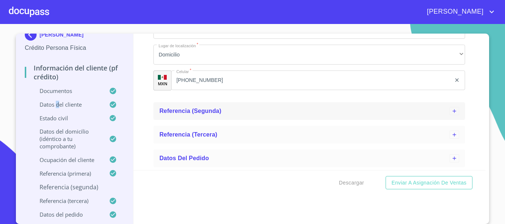
click at [202, 115] on div "Referencia (segunda)" at bounding box center [304, 111] width 290 height 9
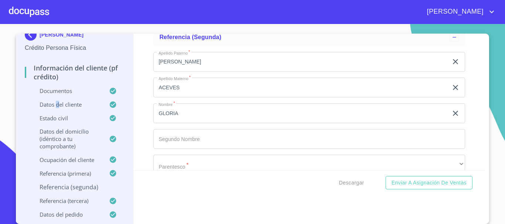
scroll to position [1824, 0]
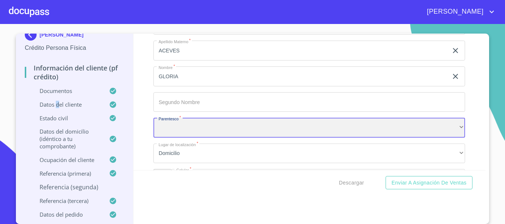
click at [188, 128] on div "​" at bounding box center [309, 128] width 312 height 20
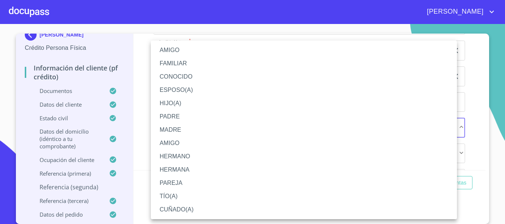
click at [143, 173] on div at bounding box center [252, 112] width 505 height 224
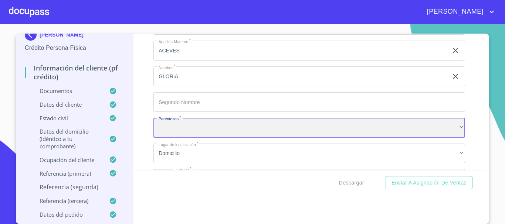
click at [215, 132] on div "​" at bounding box center [309, 128] width 312 height 20
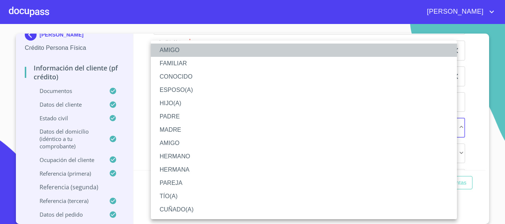
click at [178, 50] on li "AMIGO" at bounding box center [304, 50] width 306 height 13
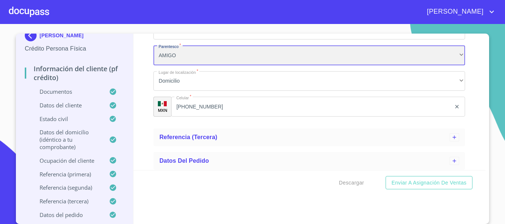
scroll to position [1899, 0]
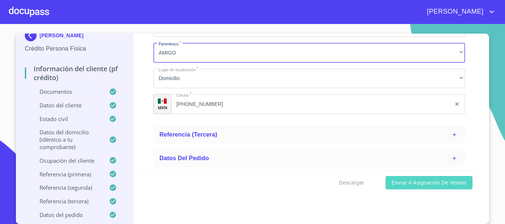
click at [441, 181] on span "Enviar a Asignación de Ventas" at bounding box center [429, 183] width 75 height 9
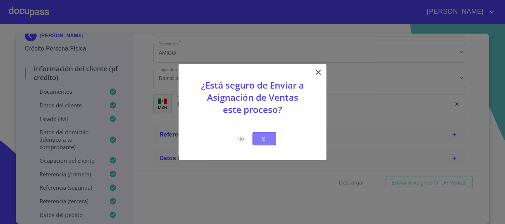
click at [268, 139] on span "Si" at bounding box center [264, 138] width 12 height 9
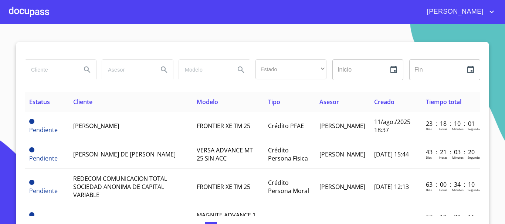
click at [38, 12] on div at bounding box center [29, 12] width 40 height 24
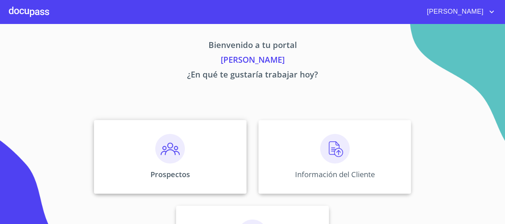
click at [172, 151] on img at bounding box center [170, 149] width 30 height 30
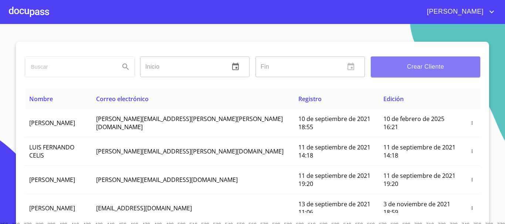
click at [424, 64] on span "Crear Cliente" at bounding box center [426, 67] width 98 height 10
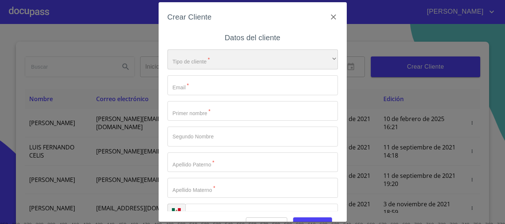
click at [239, 58] on div "​" at bounding box center [252, 60] width 170 height 20
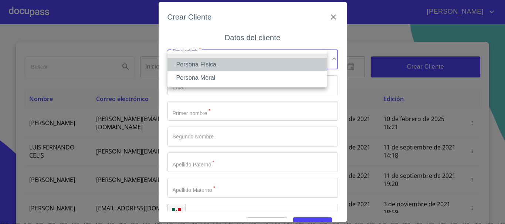
click at [199, 66] on li "Persona Física" at bounding box center [246, 64] width 159 height 13
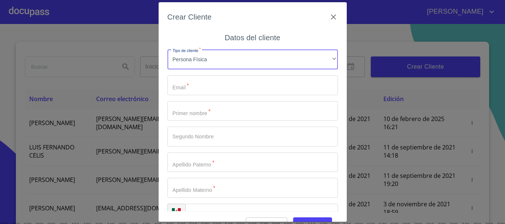
click at [201, 89] on input "Tipo de cliente   *" at bounding box center [252, 85] width 170 height 20
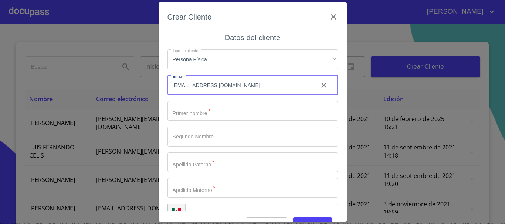
type input "brianeduardog820@gmail.com"
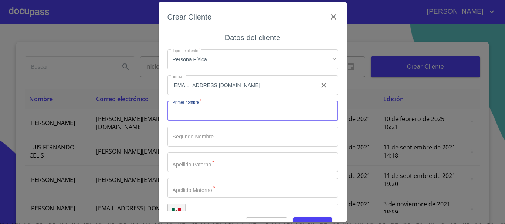
click at [199, 115] on input "Tipo de cliente   *" at bounding box center [252, 111] width 170 height 20
type input "b"
type input "BRIAN"
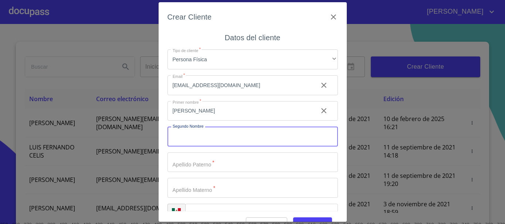
click at [202, 134] on input "Tipo de cliente   *" at bounding box center [252, 137] width 170 height 20
type input "EDUARDO"
click at [194, 167] on input "Tipo de cliente   *" at bounding box center [252, 163] width 170 height 20
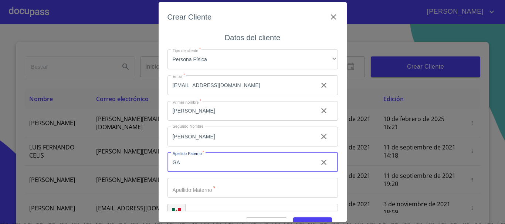
type input "G"
type input "GARCIA"
click at [213, 189] on input "Tipo de cliente   *" at bounding box center [252, 188] width 170 height 20
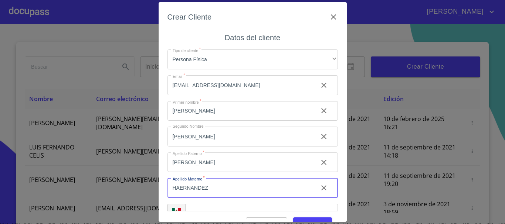
scroll to position [18, 0]
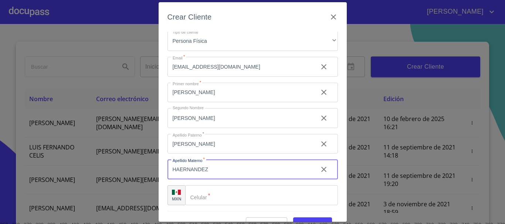
type input "HAERNANDEZ"
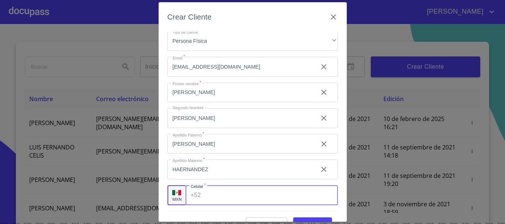
click at [229, 199] on input "Tipo de cliente   *" at bounding box center [271, 196] width 134 height 20
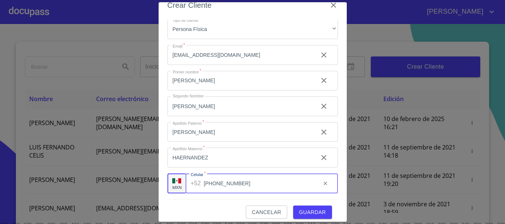
scroll to position [18, 0]
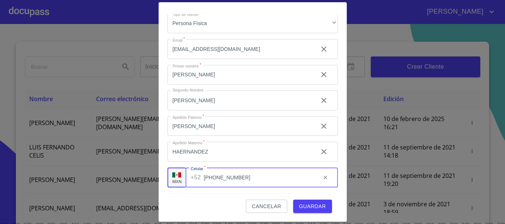
type input "(33)21834489"
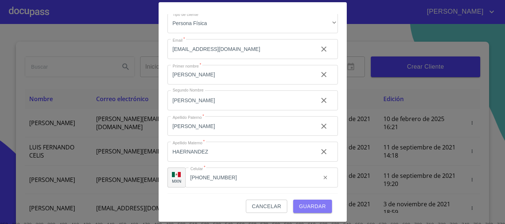
click at [308, 209] on span "Guardar" at bounding box center [312, 206] width 27 height 9
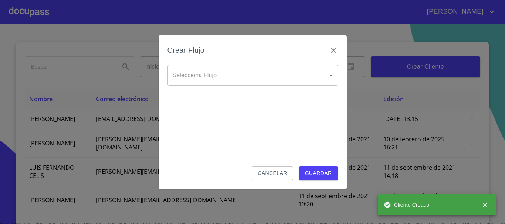
click at [240, 70] on body "ADRIANA Inicio ​ Fin ​ Crear Cliente Nombre Correo electrónico Registro Edición…" at bounding box center [252, 112] width 505 height 224
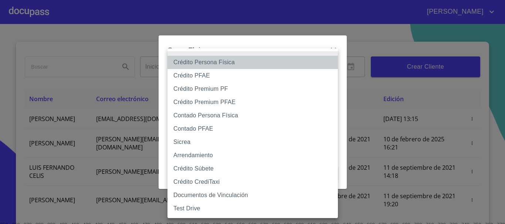
click at [232, 63] on li "Crédito Persona Física" at bounding box center [252, 62] width 170 height 13
type input "6009fb3c7d1714eb8809aa97"
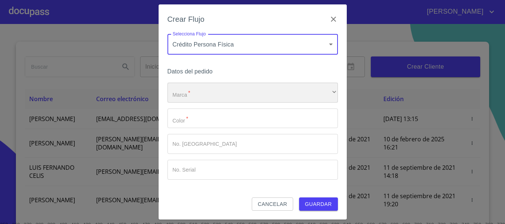
click at [194, 96] on div "​" at bounding box center [252, 93] width 170 height 20
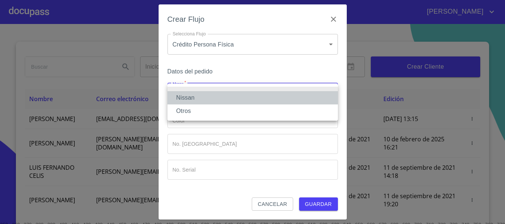
click at [192, 99] on li "Nissan" at bounding box center [252, 97] width 170 height 13
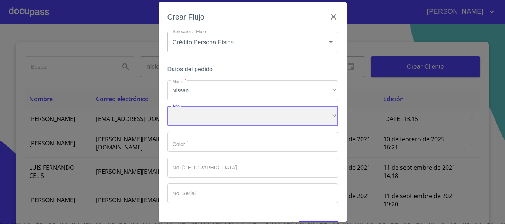
click at [194, 122] on div "​" at bounding box center [252, 116] width 170 height 20
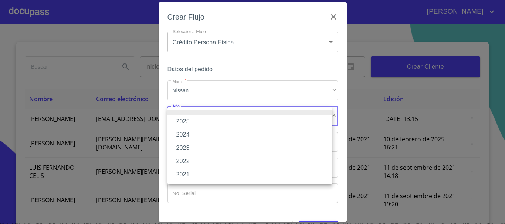
click at [193, 123] on li "2025" at bounding box center [249, 121] width 165 height 13
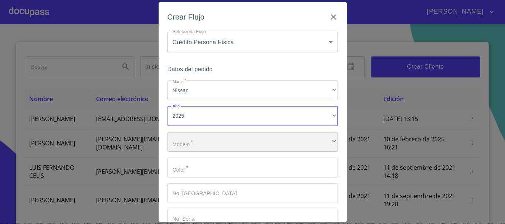
click at [190, 142] on div "​" at bounding box center [252, 142] width 170 height 20
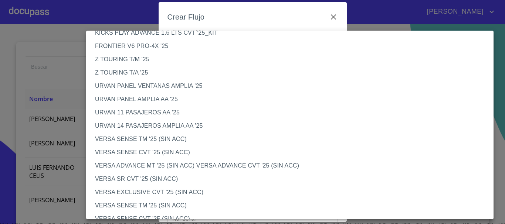
scroll to position [222, 0]
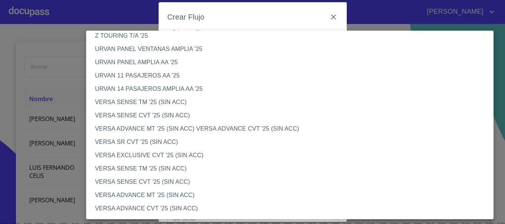
click at [181, 205] on li "VERSA ADVANCE CVT '25 (SIN ACC)" at bounding box center [292, 208] width 413 height 13
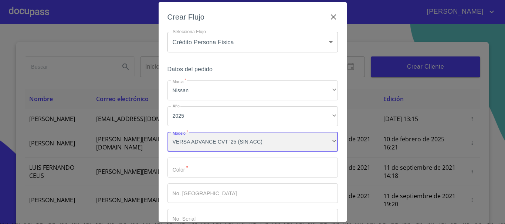
click at [196, 141] on div "VERSA ADVANCE CVT '25 (SIN ACC)" at bounding box center [252, 142] width 170 height 20
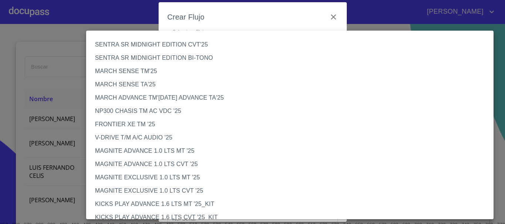
scroll to position [306, 0]
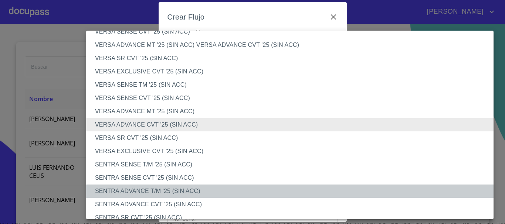
click at [182, 189] on li "SENTRA ADVANCE T/M '25 (SIN ACC)" at bounding box center [292, 191] width 413 height 13
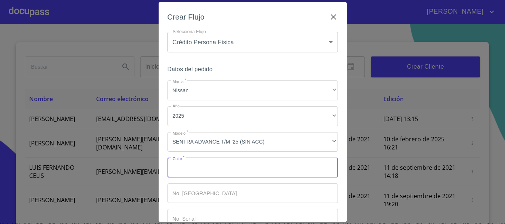
click at [238, 173] on input "Marca   *" at bounding box center [252, 168] width 170 height 20
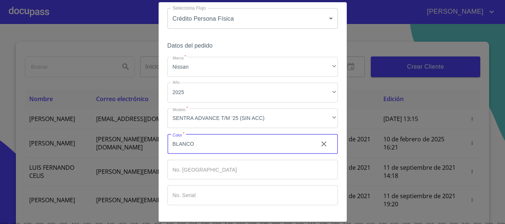
scroll to position [47, 0]
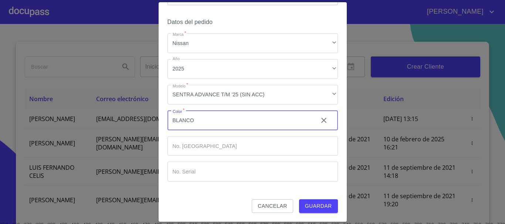
type input "BLANCO"
click at [305, 203] on span "Guardar" at bounding box center [318, 206] width 27 height 9
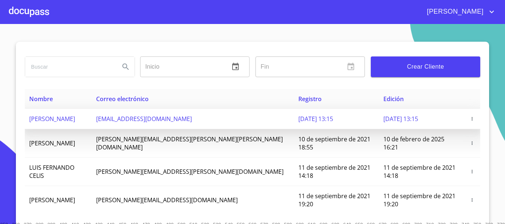
click at [75, 118] on span "BRIAN EDUARDO GARCIA HAERNANDEZ" at bounding box center [52, 119] width 46 height 8
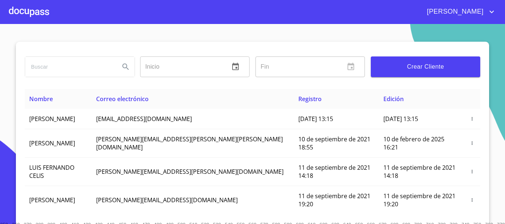
click at [38, 11] on div at bounding box center [29, 12] width 40 height 24
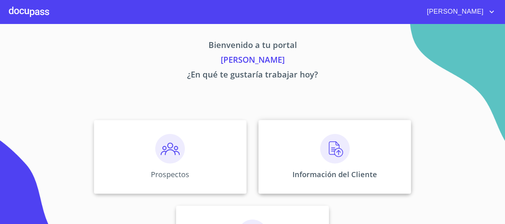
click at [317, 153] on div "Información del Cliente" at bounding box center [334, 157] width 153 height 74
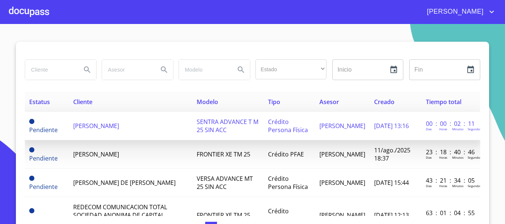
click at [101, 126] on span "BRIAN EDUARDO GARCIA HAERNANDEZ" at bounding box center [96, 126] width 46 height 8
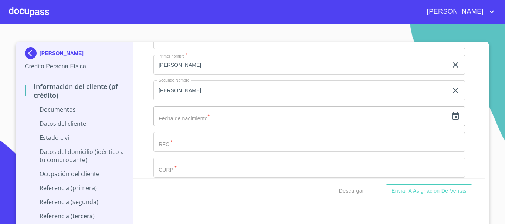
scroll to position [961, 0]
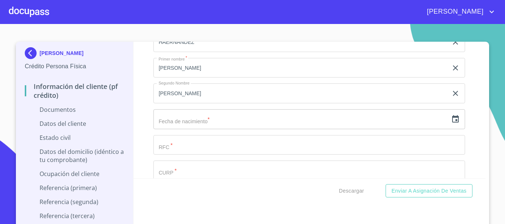
click at [204, 120] on input "text" at bounding box center [300, 119] width 295 height 20
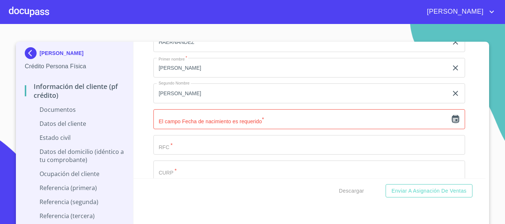
click at [451, 119] on icon "button" at bounding box center [455, 119] width 9 height 9
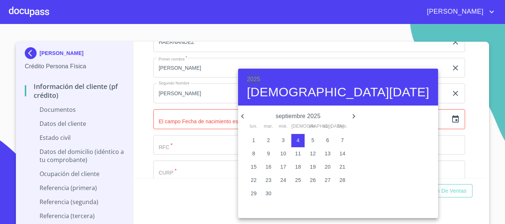
click at [250, 77] on h6 "2025" at bounding box center [253, 79] width 13 height 10
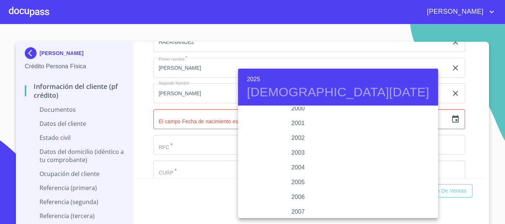
scroll to position [1102, 0]
click at [298, 124] on div "2000" at bounding box center [298, 121] width 120 height 15
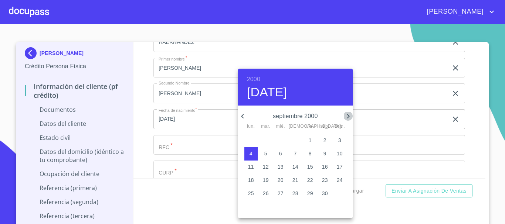
click at [347, 117] on icon "button" at bounding box center [348, 116] width 9 height 9
click at [346, 117] on icon "button" at bounding box center [348, 116] width 9 height 9
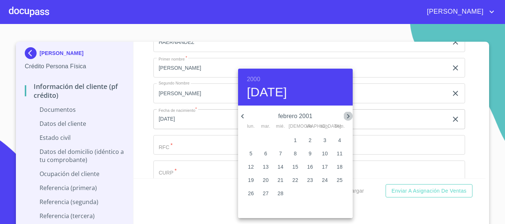
click at [346, 117] on icon "button" at bounding box center [348, 116] width 9 height 9
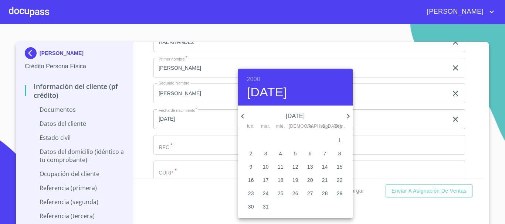
click at [308, 182] on p "20" at bounding box center [310, 180] width 6 height 7
type input "20 de jul. de 2001"
click at [213, 148] on div at bounding box center [252, 112] width 505 height 224
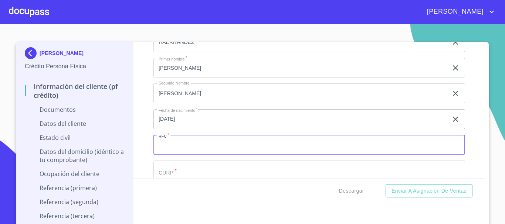
click at [213, 148] on input "Documento de identificación.   *" at bounding box center [309, 145] width 312 height 20
type input "GAHB000720R68"
click at [182, 174] on input "Documento de identificación.   *" at bounding box center [309, 171] width 312 height 20
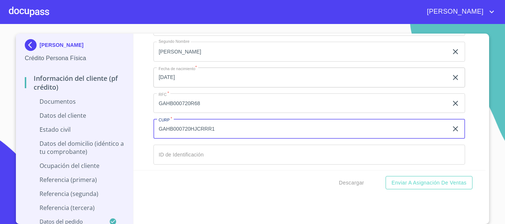
scroll to position [1035, 0]
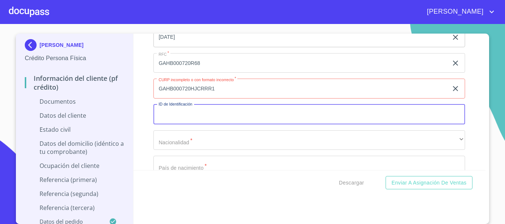
click at [194, 115] on input "Documento de identificación.   *" at bounding box center [309, 115] width 312 height 20
click at [226, 91] on input "GAHB000720HJCRRR1" at bounding box center [300, 89] width 295 height 20
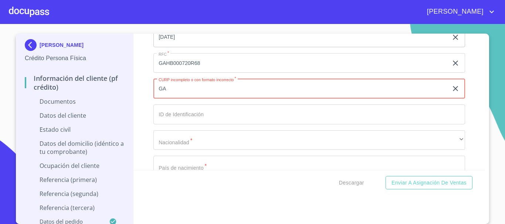
type input "G"
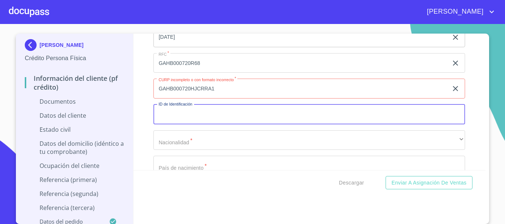
click at [218, 115] on input "Documento de identificación.   *" at bounding box center [309, 115] width 312 height 20
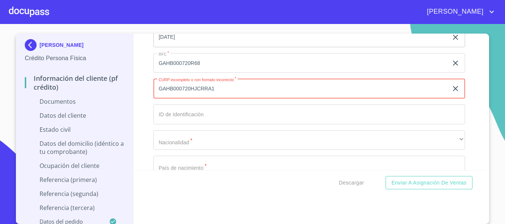
click at [250, 90] on input "GAHB000720HJCRRA1" at bounding box center [300, 89] width 295 height 20
click at [217, 90] on input "GAHB000720HJCRRA1" at bounding box center [300, 89] width 295 height 20
type input "G"
paste input "GAHB000720HJCRRRA1"
type input "GAHB000720HJCRRRA1"
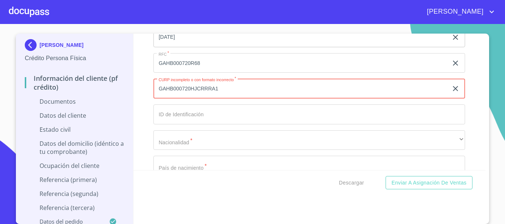
click at [162, 114] on input "Documento de identificación.   *" at bounding box center [309, 115] width 312 height 20
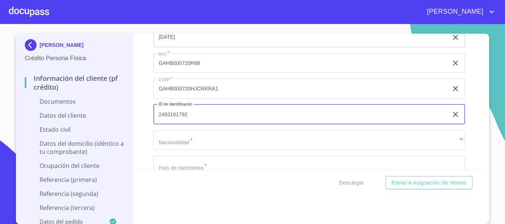
type input "2493161792"
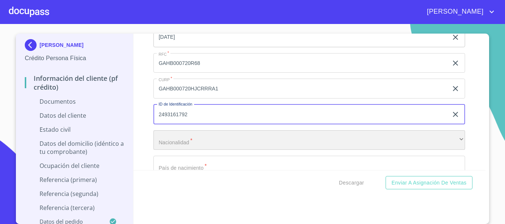
click at [162, 139] on div "​" at bounding box center [309, 141] width 312 height 20
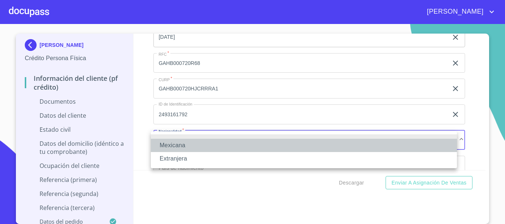
click at [172, 146] on li "Mexicana" at bounding box center [304, 145] width 306 height 13
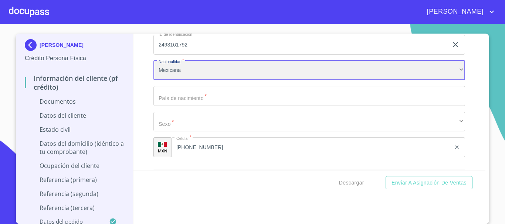
scroll to position [1109, 0]
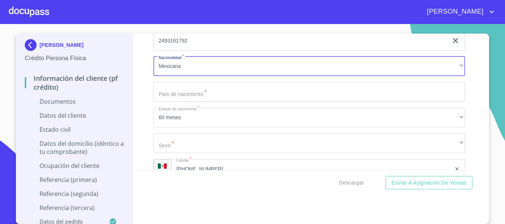
click at [204, 98] on input "Documento de identificación.   *" at bounding box center [309, 92] width 312 height 20
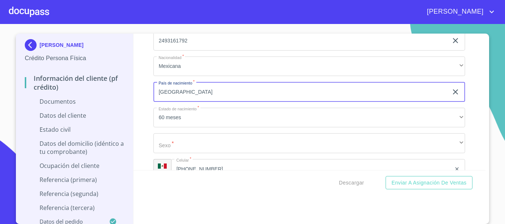
type input "[GEOGRAPHIC_DATA]"
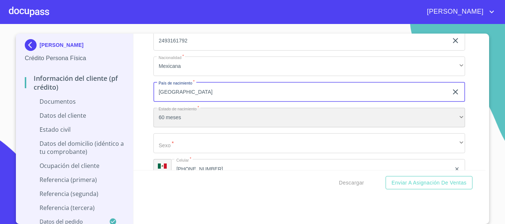
click at [167, 122] on div "60 meses" at bounding box center [309, 118] width 312 height 20
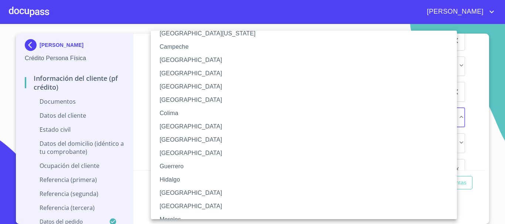
scroll to position [74, 0]
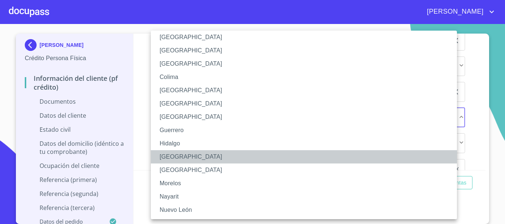
click at [180, 158] on li "[GEOGRAPHIC_DATA]" at bounding box center [307, 156] width 312 height 13
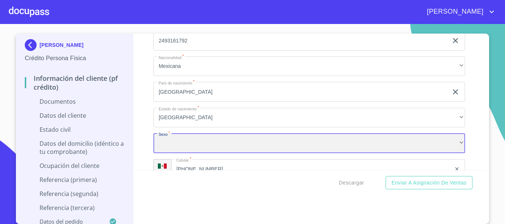
click at [186, 143] on div "​" at bounding box center [309, 143] width 312 height 20
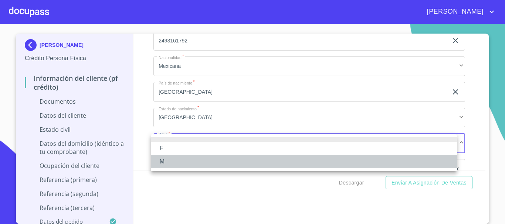
click at [175, 163] on li "M" at bounding box center [304, 161] width 306 height 13
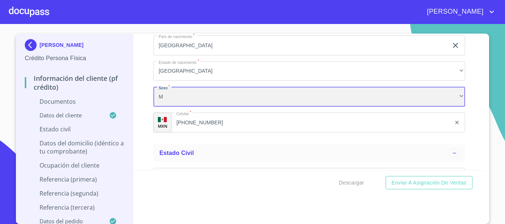
scroll to position [1183, 0]
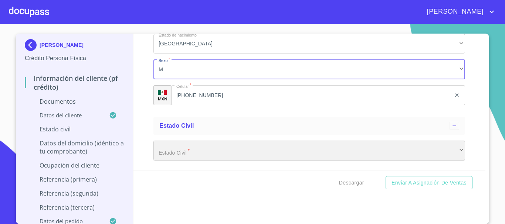
click at [198, 151] on div "​" at bounding box center [309, 151] width 312 height 20
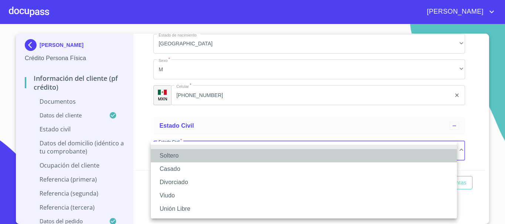
click at [185, 159] on li "Soltero" at bounding box center [304, 155] width 306 height 13
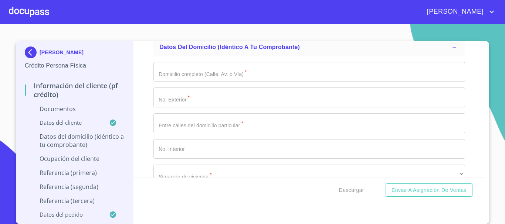
scroll to position [1331, 0]
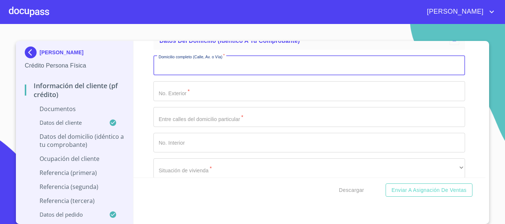
click at [199, 73] on input "Documento de identificación.   *" at bounding box center [309, 66] width 312 height 20
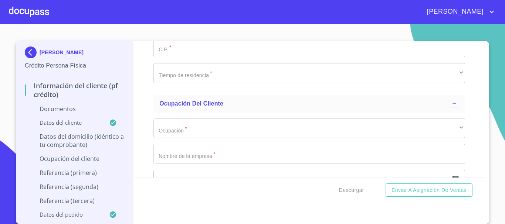
scroll to position [1590, 0]
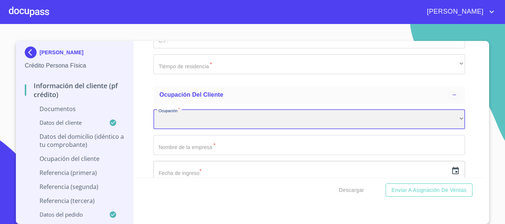
click at [211, 121] on div "​" at bounding box center [309, 120] width 312 height 20
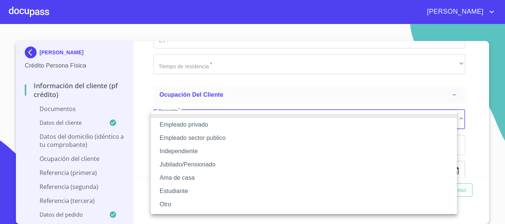
click at [217, 155] on li "Independiente" at bounding box center [304, 151] width 306 height 13
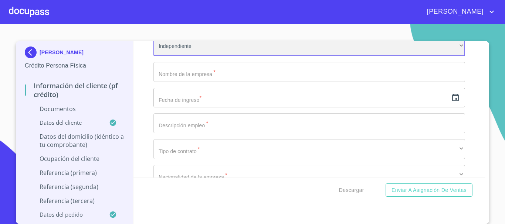
scroll to position [1664, 0]
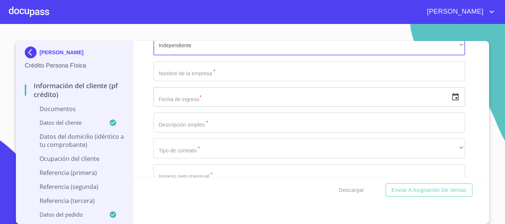
click at [198, 74] on input "Documento de identificación.   *" at bounding box center [309, 71] width 312 height 20
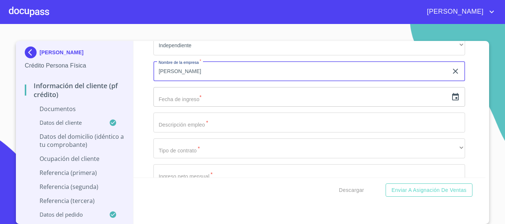
type input "BRIAN EDUARDO GARCIA HERNANDEZ"
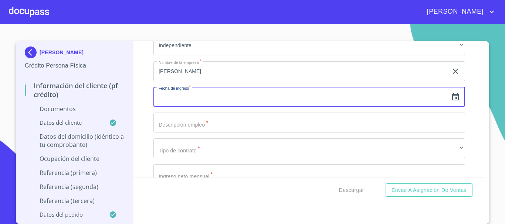
click at [209, 99] on input "text" at bounding box center [300, 97] width 295 height 20
click at [452, 97] on icon "button" at bounding box center [455, 96] width 7 height 7
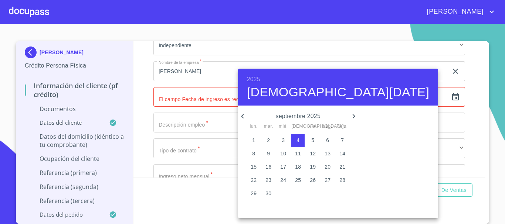
click at [251, 80] on h6 "2025" at bounding box center [253, 79] width 13 height 10
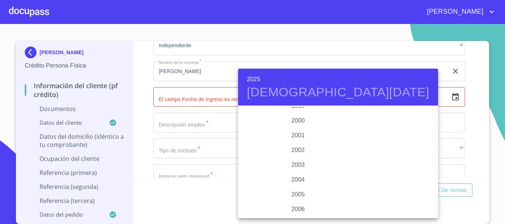
scroll to position [1102, 0]
drag, startPoint x: 299, startPoint y: 122, endPoint x: 306, endPoint y: 157, distance: 35.1
click at [306, 157] on div "1925 1926 1927 1928 1929 1930 1931 1932 1933 1934 1935 1936 1937 1938 1939 1940…" at bounding box center [298, 162] width 120 height 111
click at [304, 159] on div "2020" at bounding box center [298, 158] width 120 height 15
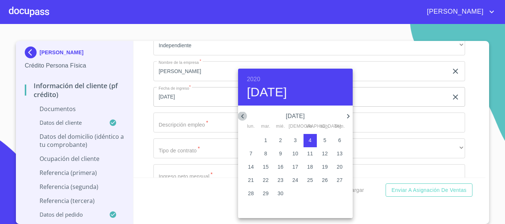
click at [240, 114] on icon "button" at bounding box center [242, 116] width 9 height 9
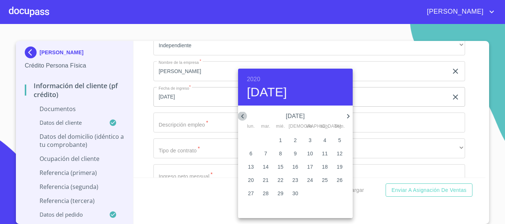
click at [240, 114] on icon "button" at bounding box center [242, 116] width 9 height 9
click at [278, 143] on span "1" at bounding box center [280, 140] width 13 height 7
type input "1 de ene. de 2020"
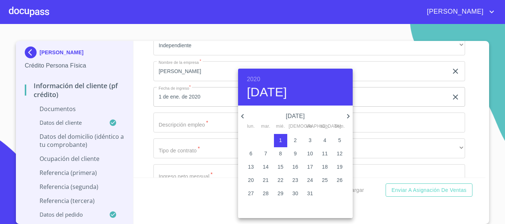
click at [209, 118] on div at bounding box center [252, 112] width 505 height 224
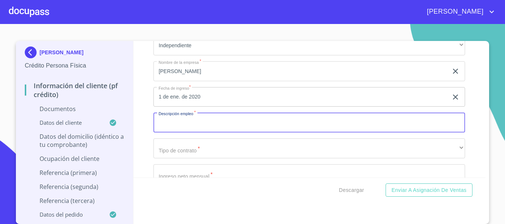
click at [209, 125] on input "Documento de identificación.   *" at bounding box center [309, 123] width 312 height 20
type input "COMPRA Y VENTA DE AGUA EN PIPAS USO INDUSTRIAL Y PARTICULAR"
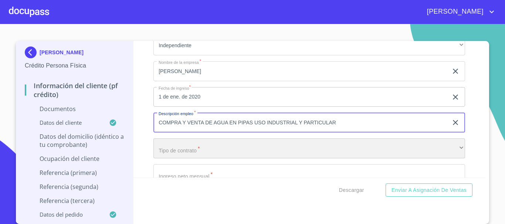
click at [207, 149] on div "​" at bounding box center [309, 149] width 312 height 20
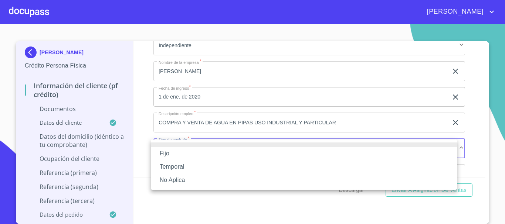
click at [207, 149] on li "Fijo" at bounding box center [304, 153] width 306 height 13
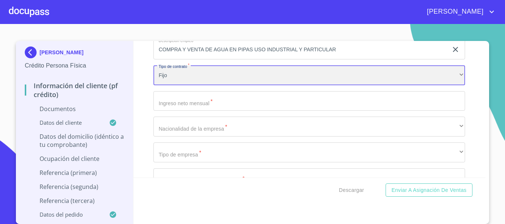
scroll to position [1738, 0]
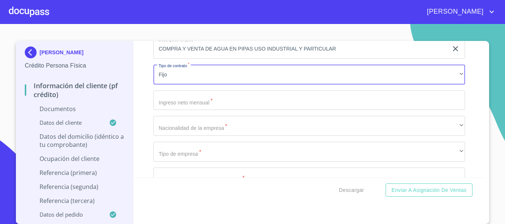
click at [207, 103] on input "Documento de identificación.   *" at bounding box center [309, 101] width 312 height 20
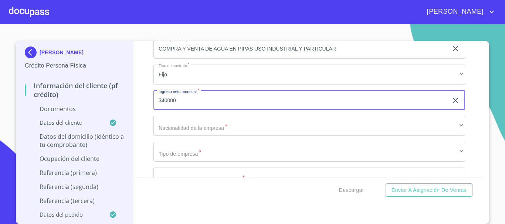
type input "$40000"
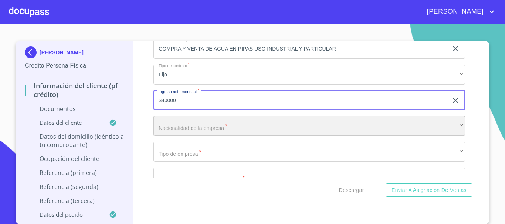
click at [176, 124] on div "​" at bounding box center [309, 126] width 312 height 20
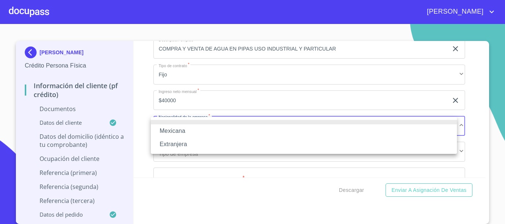
click at [175, 133] on li "Mexicana" at bounding box center [304, 131] width 306 height 13
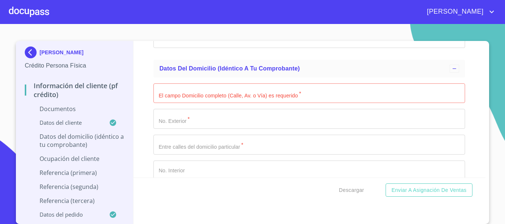
scroll to position [1294, 0]
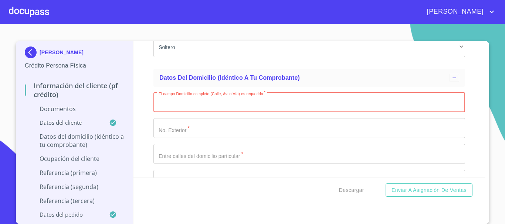
click at [186, 105] on input "Documento de identificación.   *" at bounding box center [309, 103] width 312 height 20
type input "HACIENDA DE HULE"
click at [191, 134] on input "Documento de identificación.   *" at bounding box center [309, 128] width 312 height 20
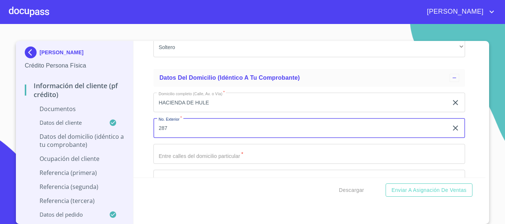
type input "287"
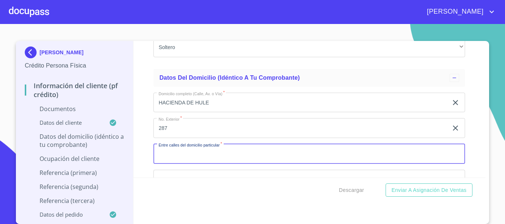
click at [197, 154] on input "Documento de identificación.   *" at bounding box center [309, 154] width 312 height 20
type input "A"
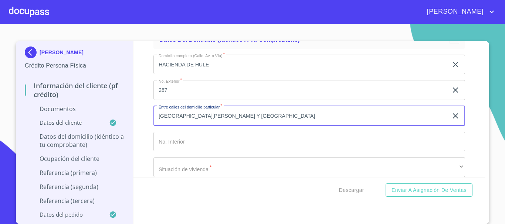
scroll to position [1368, 0]
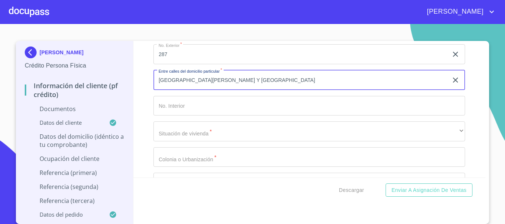
type input "HACIENDA DEL ALAMO Y HACIENDA DE ACASIA"
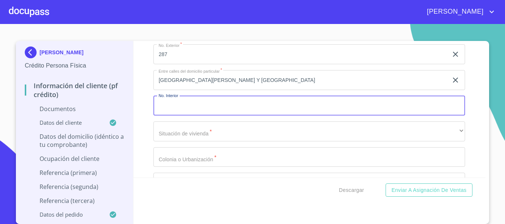
click at [190, 104] on input "Documento de identificación.   *" at bounding box center [309, 106] width 312 height 20
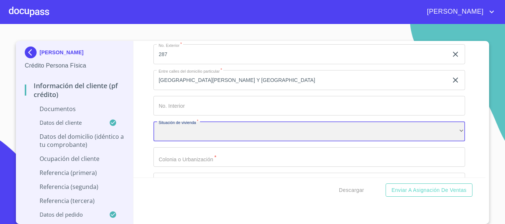
click at [192, 127] on div "​" at bounding box center [309, 132] width 312 height 20
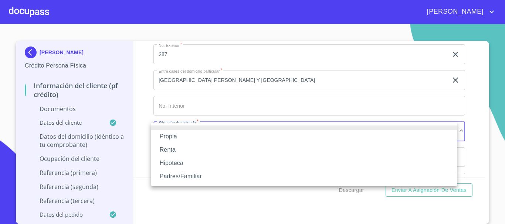
click at [187, 135] on li "Propia" at bounding box center [304, 136] width 306 height 13
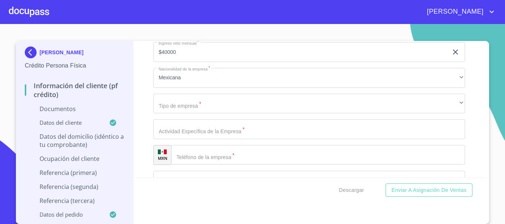
scroll to position [1775, 0]
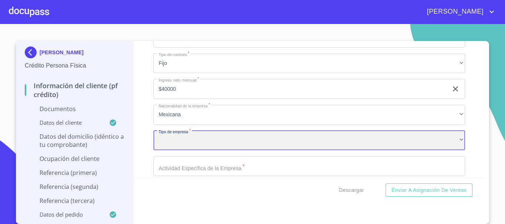
click at [215, 143] on div "​" at bounding box center [309, 141] width 312 height 20
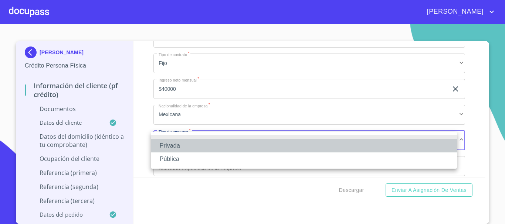
click at [211, 144] on li "Privada" at bounding box center [304, 145] width 306 height 13
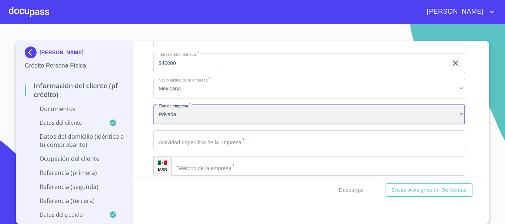
scroll to position [1812, 0]
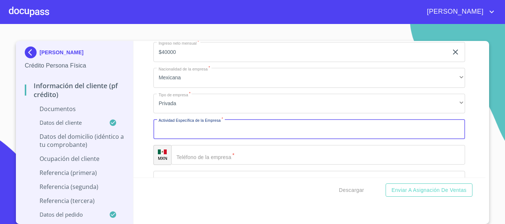
click at [214, 131] on input "Documento de identificación.   *" at bounding box center [309, 129] width 312 height 20
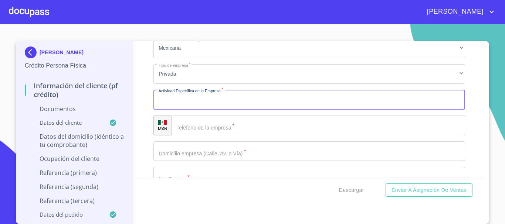
scroll to position [1849, 0]
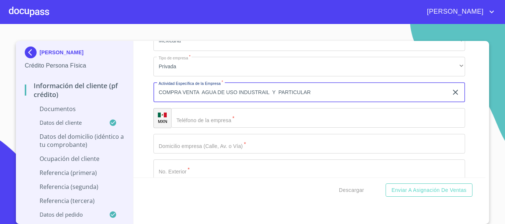
type input "COMPRA VENTA AGUA DE USO INDUSTRAIL Y PARTICULAR"
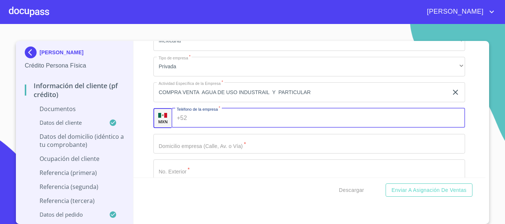
click at [235, 118] on input "Documento de identificación.   *" at bounding box center [327, 118] width 275 height 20
type input "(33)21834489"
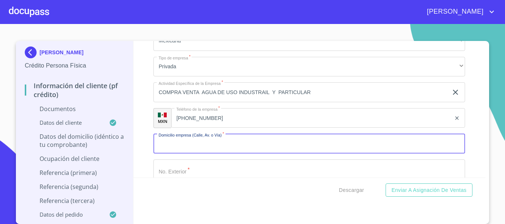
click at [245, 147] on input "Documento de identificación.   *" at bounding box center [309, 144] width 312 height 20
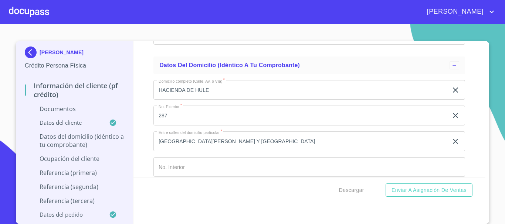
scroll to position [1294, 0]
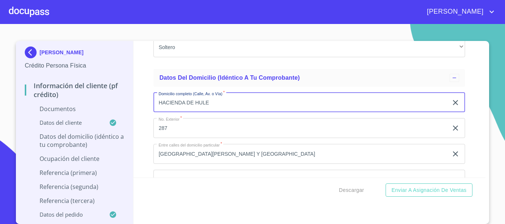
drag, startPoint x: 155, startPoint y: 103, endPoint x: 239, endPoint y: 104, distance: 83.6
click at [219, 105] on input "HACIENDA DE HULE" at bounding box center [300, 103] width 295 height 20
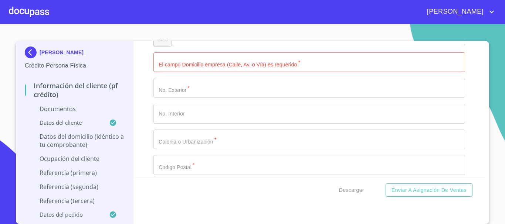
scroll to position [1886, 0]
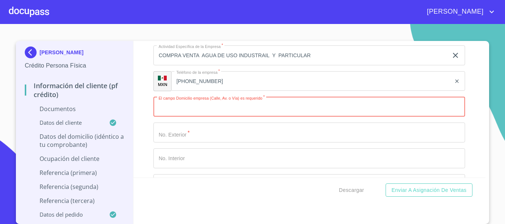
click at [200, 108] on input "Documento de identificación.   *" at bounding box center [309, 107] width 312 height 20
paste input "HACIENDA DE HULE"
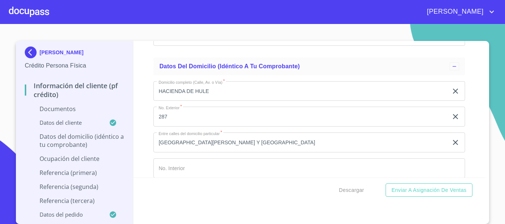
scroll to position [1294, 0]
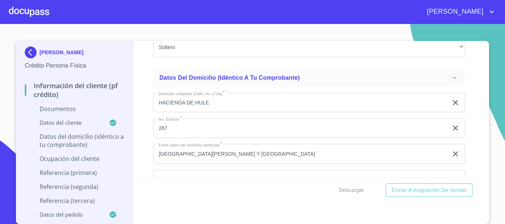
type input "HACIENDA DE HULE"
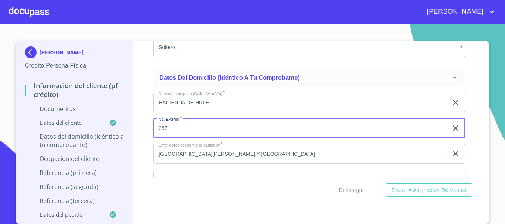
drag, startPoint x: 153, startPoint y: 126, endPoint x: 167, endPoint y: 129, distance: 15.1
click at [166, 129] on input "287" at bounding box center [300, 128] width 295 height 20
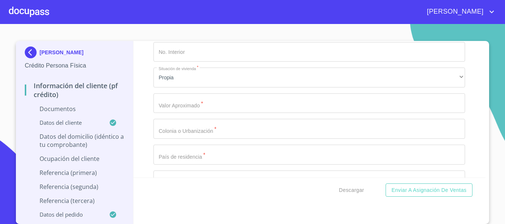
scroll to position [1405, 0]
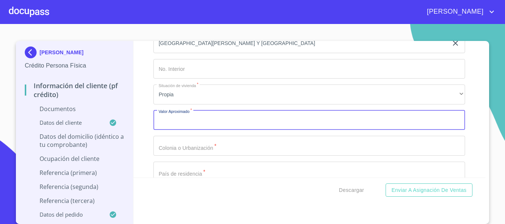
click at [188, 127] on input "Documento de identificación.   *" at bounding box center [309, 121] width 312 height 20
type input "$3,000"
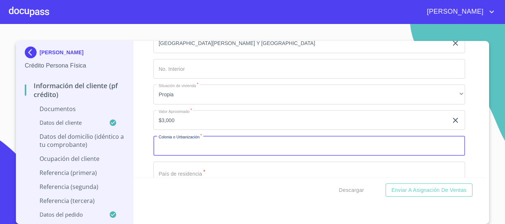
drag, startPoint x: 307, startPoint y: 140, endPoint x: 301, endPoint y: 138, distance: 6.5
click at [304, 139] on input "Documento de identificación.   *" at bounding box center [309, 146] width 312 height 20
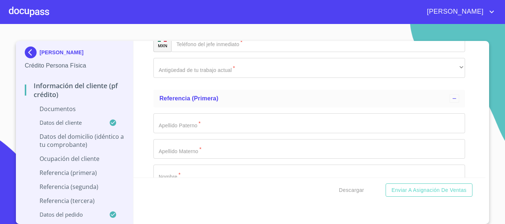
scroll to position [2182, 0]
